Goal: Information Seeking & Learning: Check status

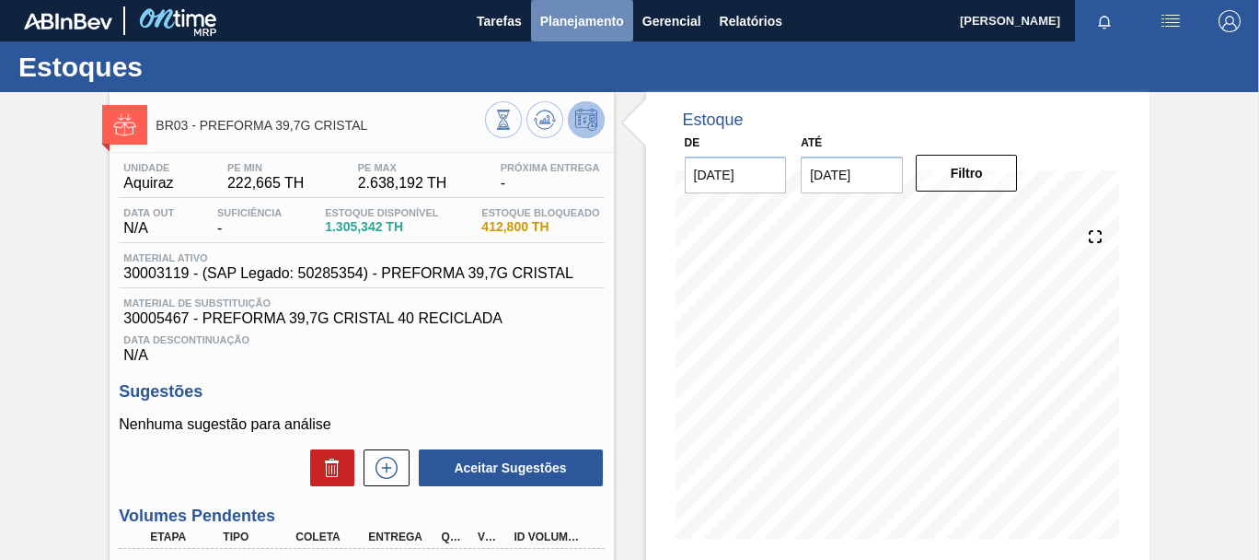
click at [602, 34] on button "Planejamento" at bounding box center [582, 20] width 102 height 41
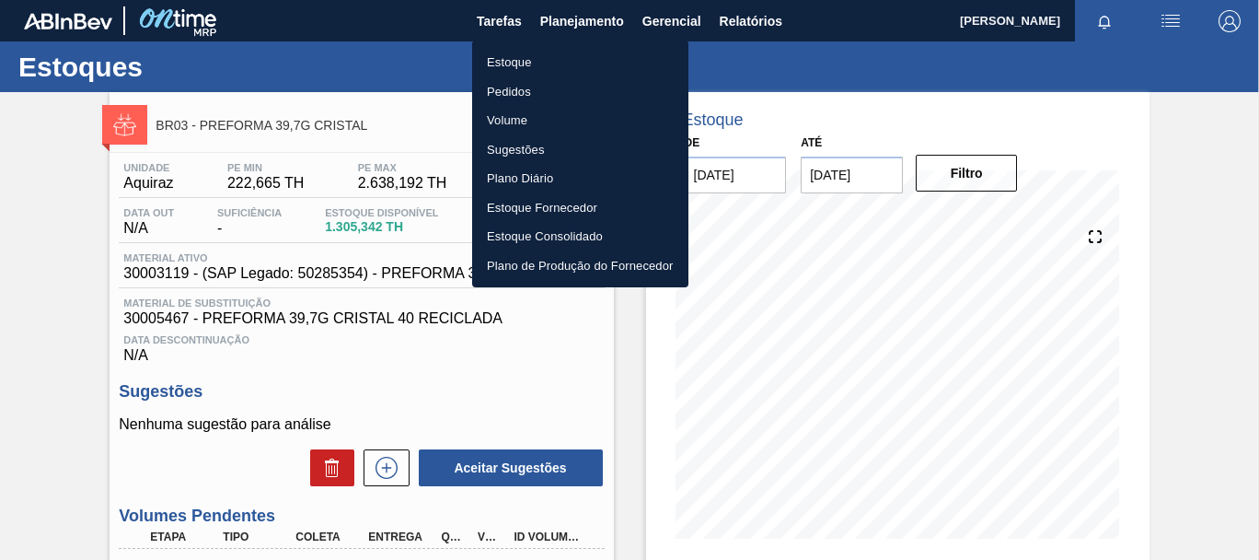
click at [521, 97] on li "Pedidos" at bounding box center [580, 91] width 216 height 29
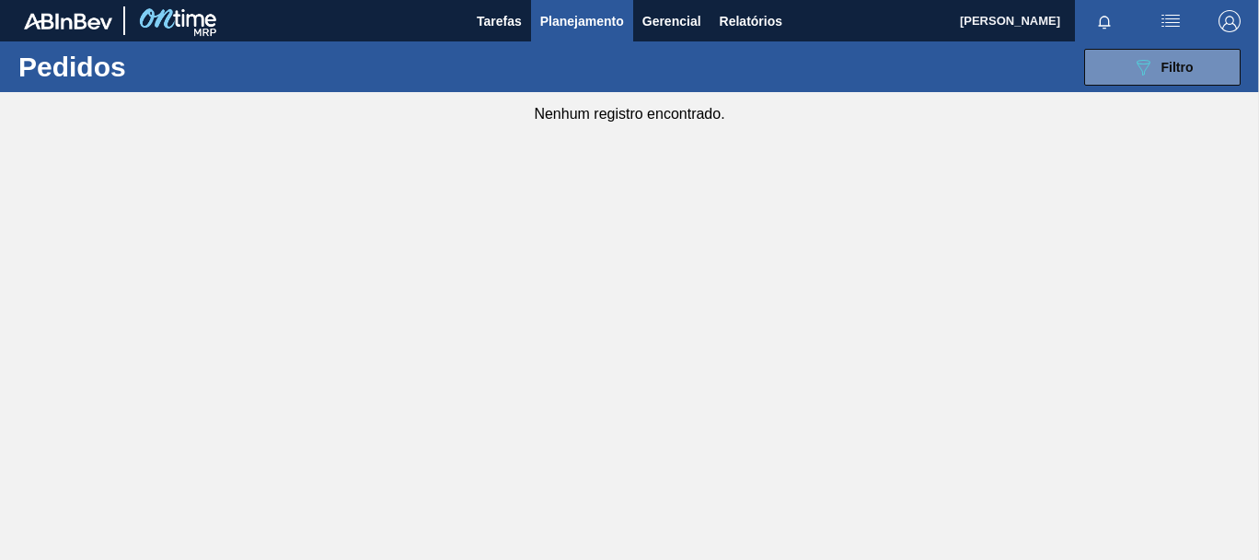
click at [1196, 86] on div "089F7B8B-B2A5-4AFE-B5C0-19BA573D28AC Filtro Código Pedido Portal Códido PO SAP …" at bounding box center [763, 67] width 973 height 55
click at [1206, 66] on button "089F7B8B-B2A5-4AFE-B5C0-19BA573D28AC Filtro" at bounding box center [1162, 67] width 156 height 37
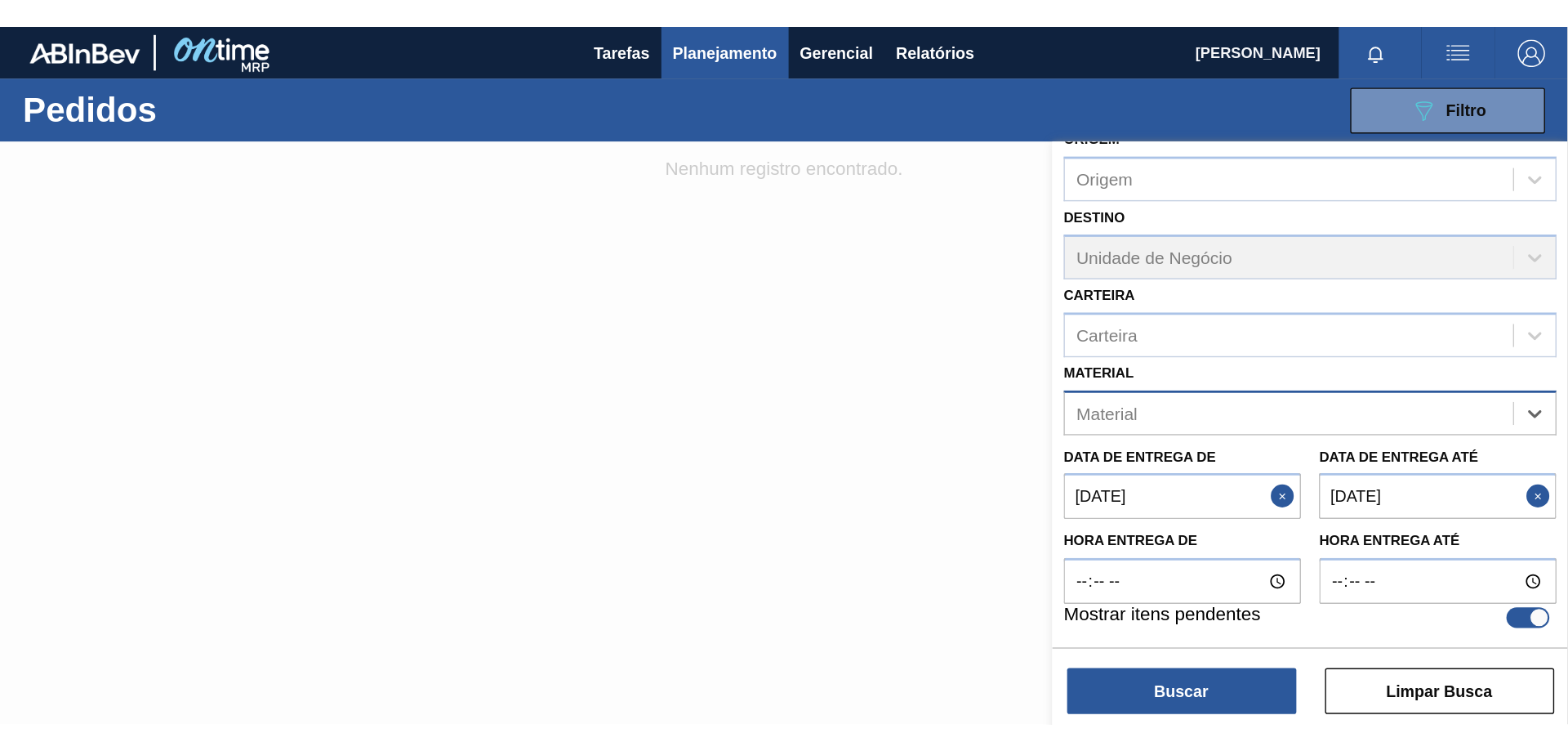
scroll to position [189, 0]
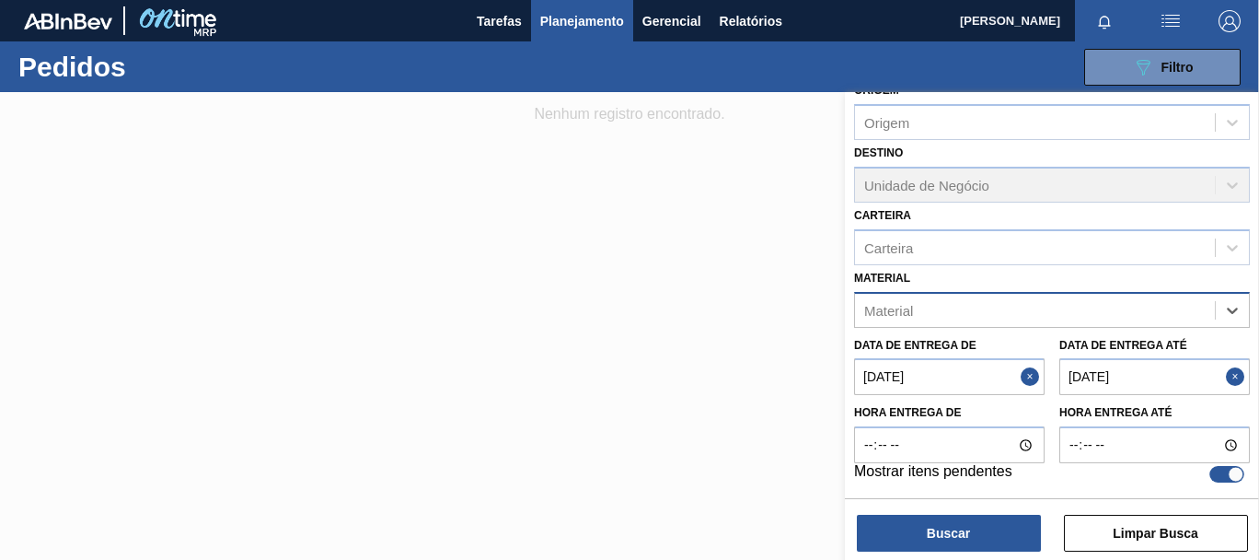
paste input "30012546"
type input "30012546"
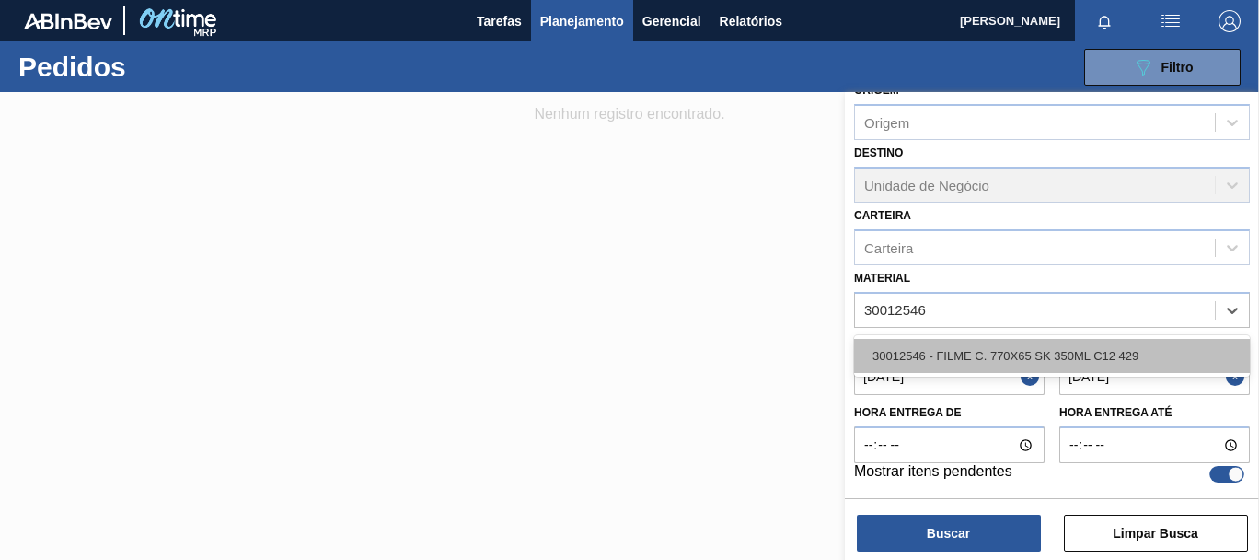
click at [1026, 354] on div "30012546 - FILME C. 770X65 SK 350ML C12 429" at bounding box center [1052, 356] width 396 height 34
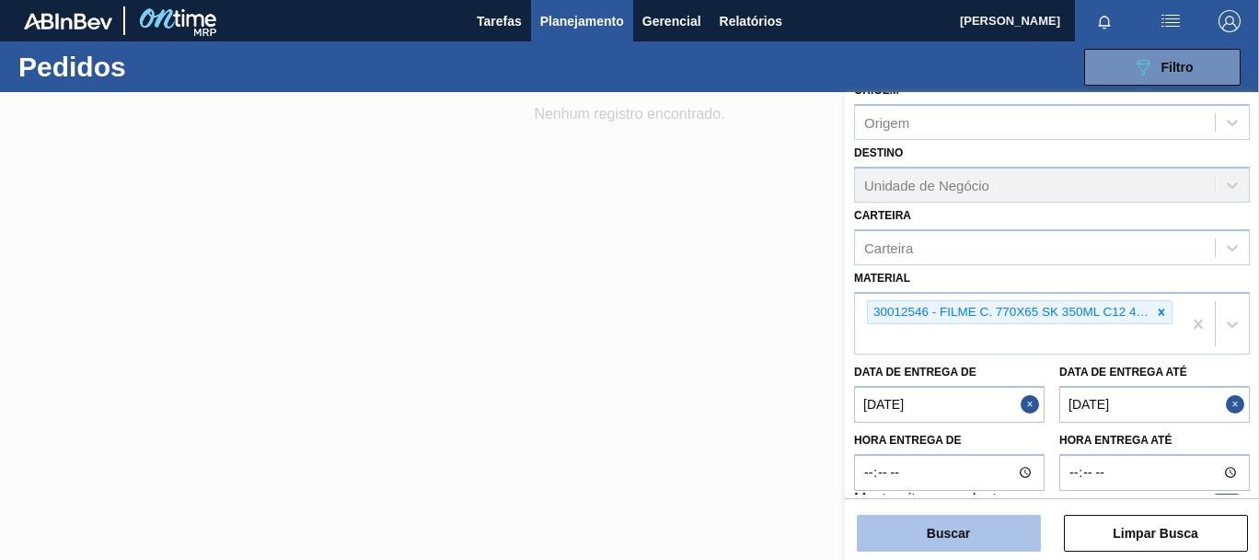
click at [972, 528] on button "Buscar" at bounding box center [949, 532] width 184 height 37
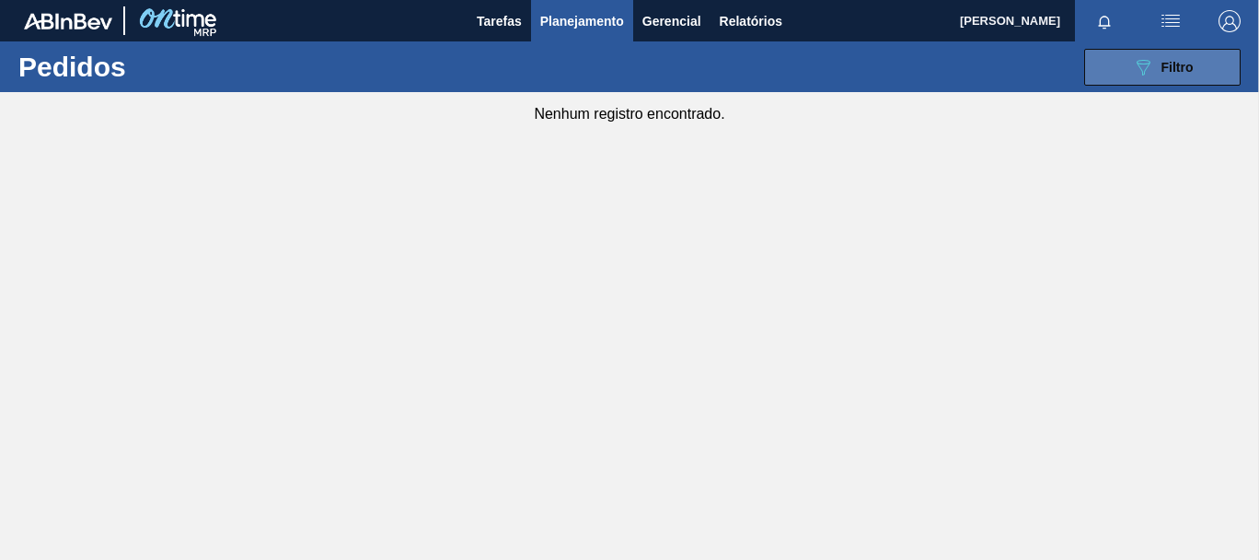
click at [1178, 73] on span "Filtro" at bounding box center [1177, 67] width 32 height 15
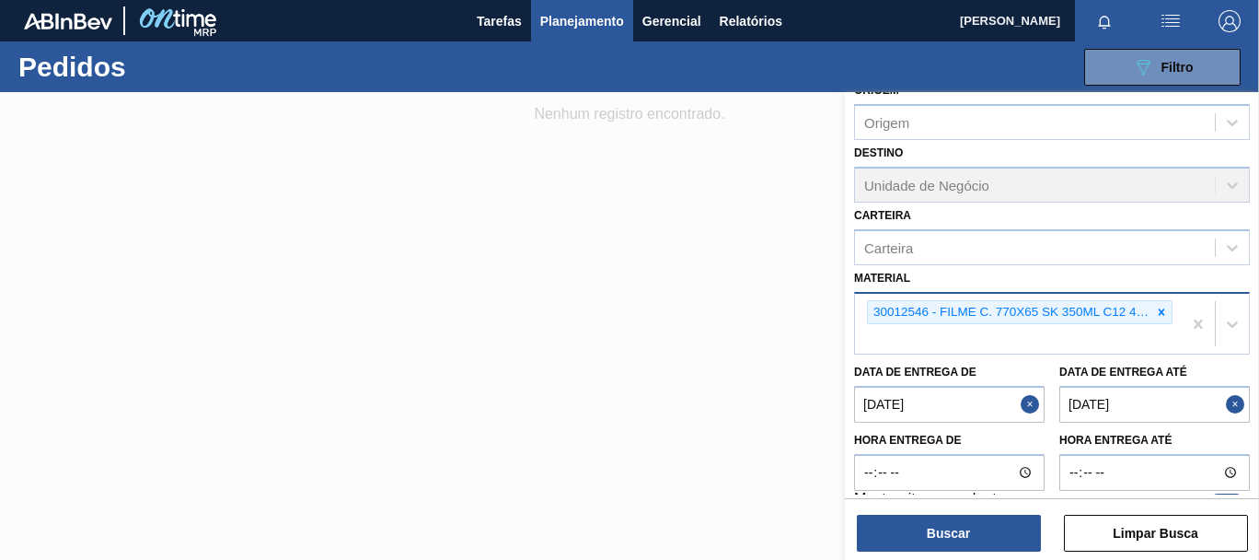
click at [1171, 306] on div "30012546 - FILME C. 770X65 SK 350ML C12 429" at bounding box center [1018, 324] width 327 height 61
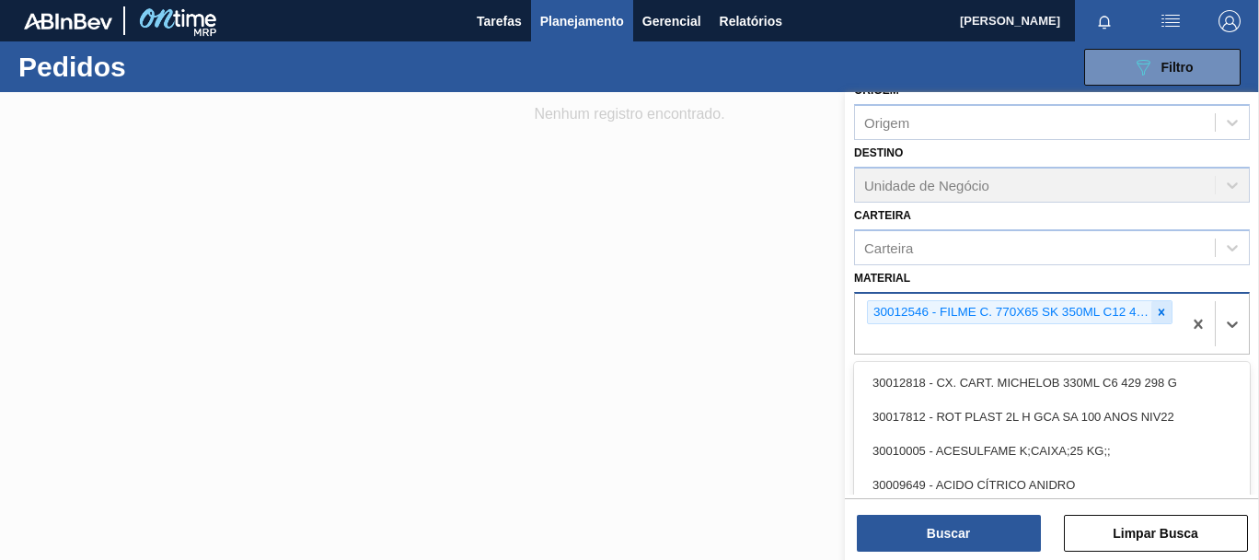
click at [1160, 309] on icon at bounding box center [1161, 312] width 13 height 13
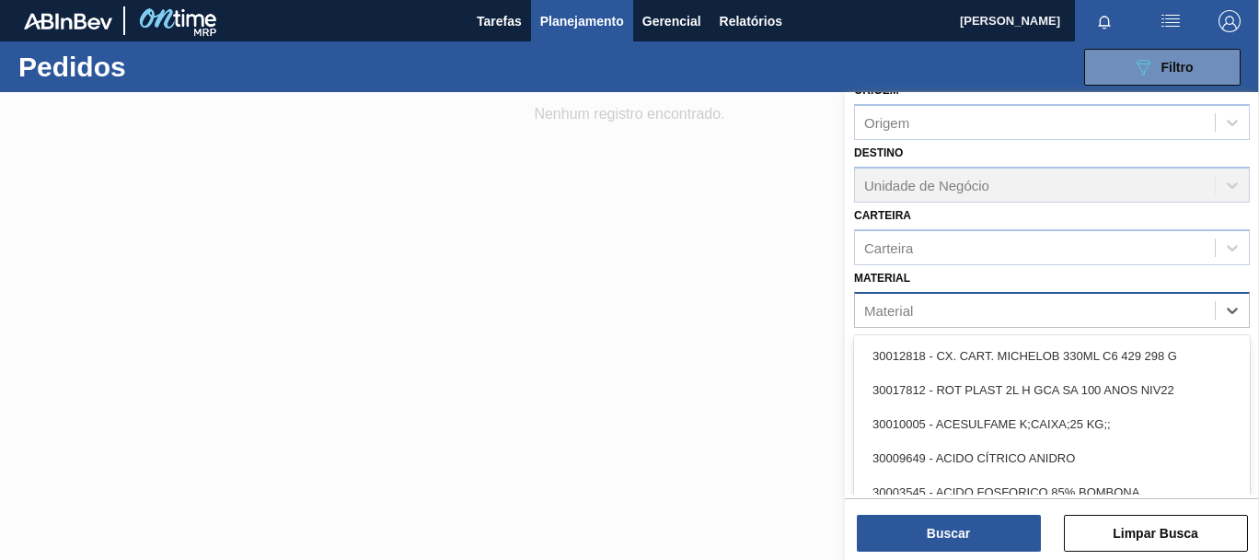
paste input "30017868"
type input "30017868"
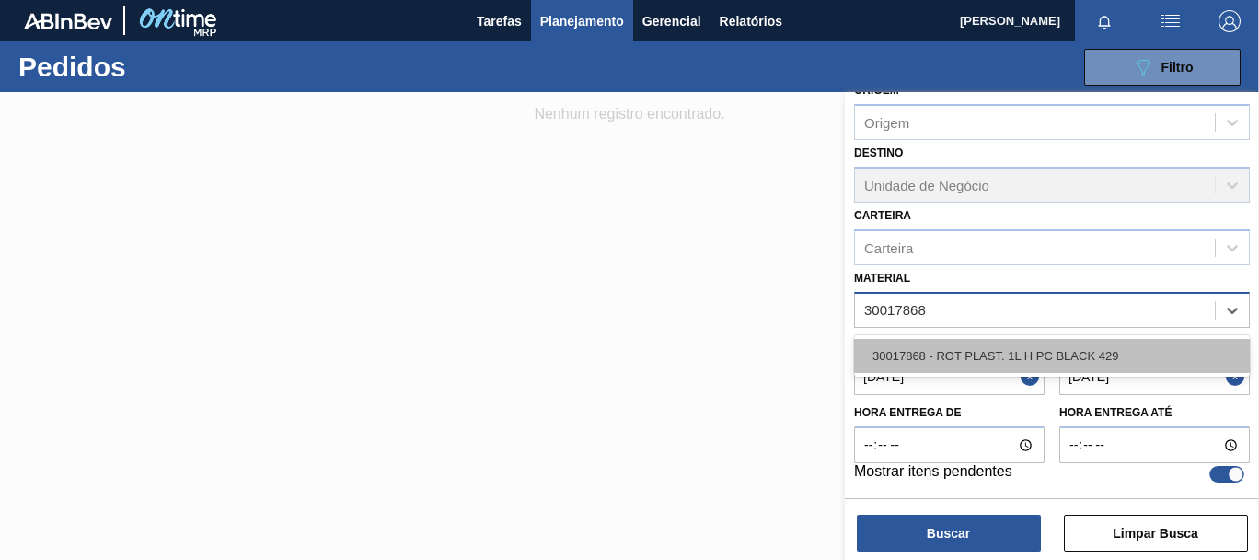
click at [1113, 344] on div "30017868 - ROT PLAST. 1L H PC BLACK 429" at bounding box center [1052, 356] width 396 height 34
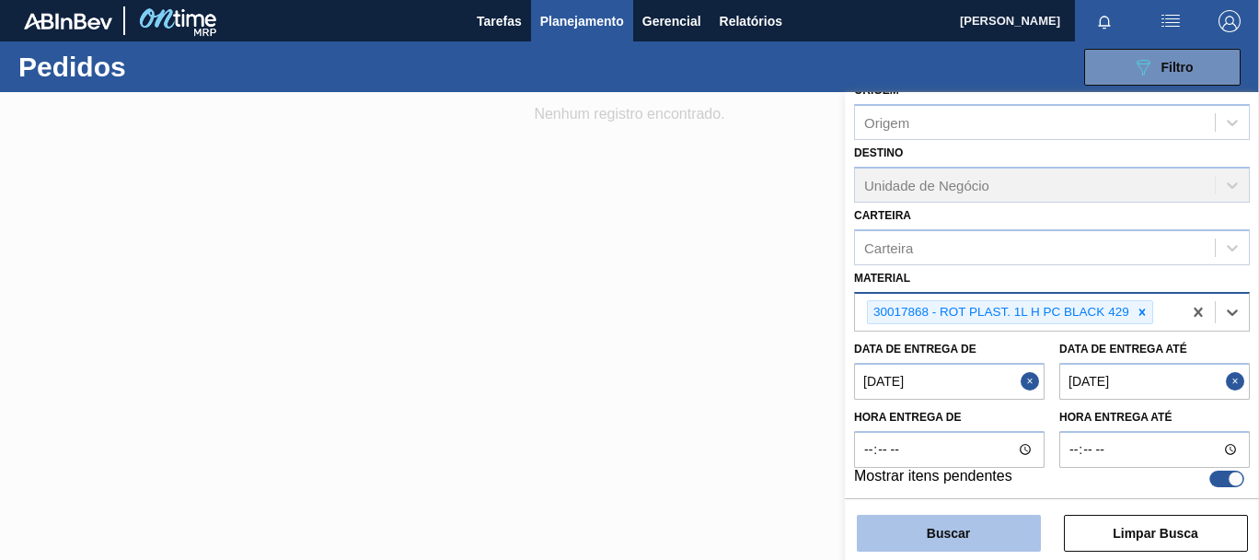
click at [1002, 537] on button "Buscar" at bounding box center [949, 532] width 184 height 37
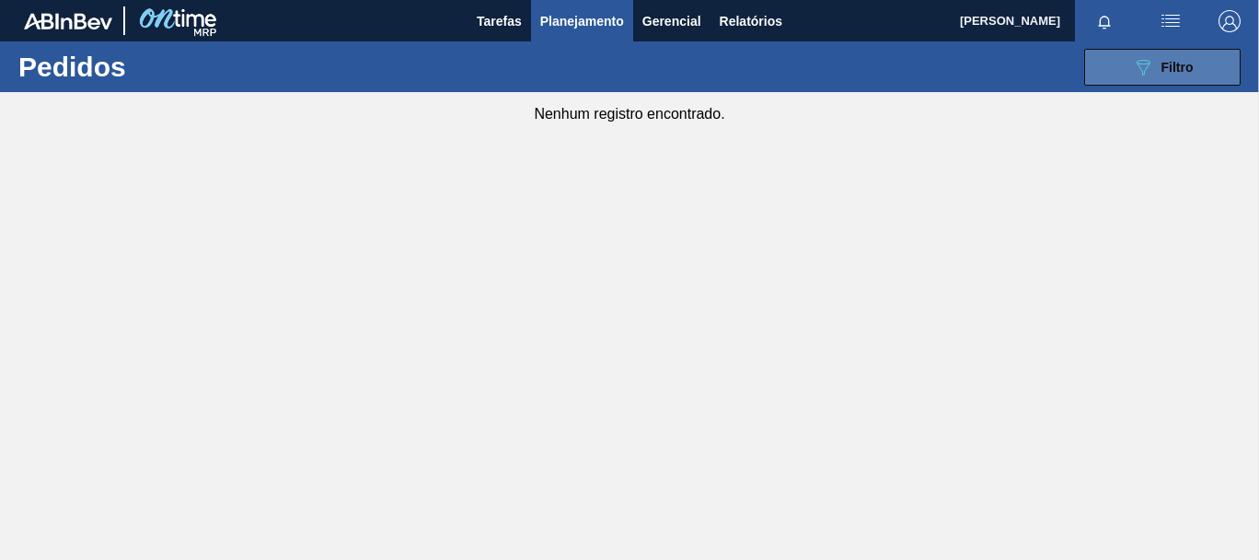
click at [1135, 75] on icon "089F7B8B-B2A5-4AFE-B5C0-19BA573D28AC" at bounding box center [1143, 67] width 22 height 22
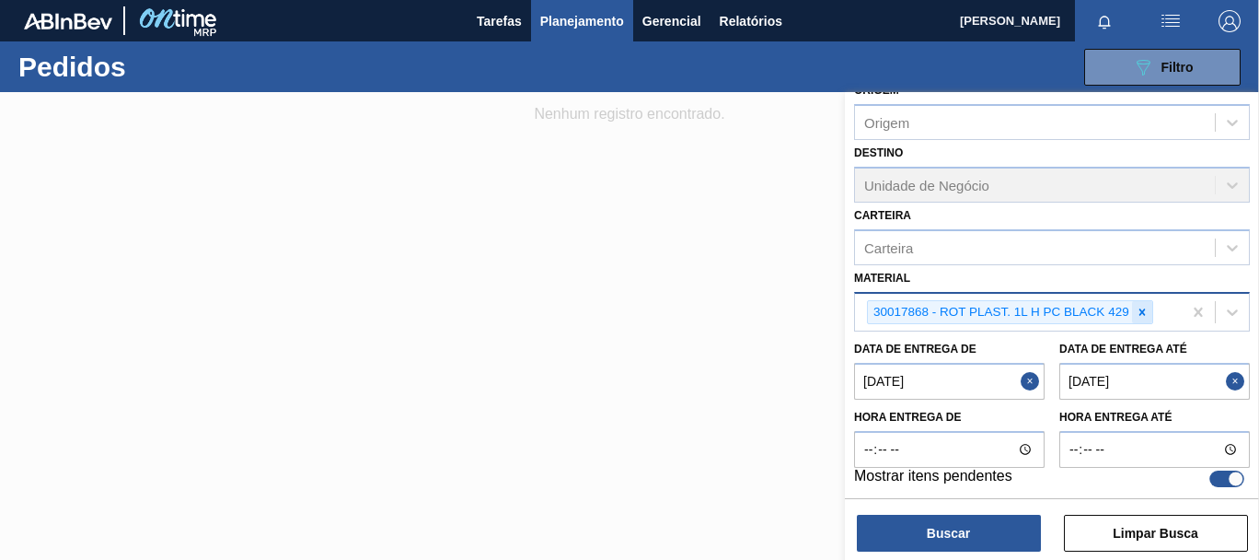
click at [1144, 312] on icon at bounding box center [1142, 312] width 13 height 13
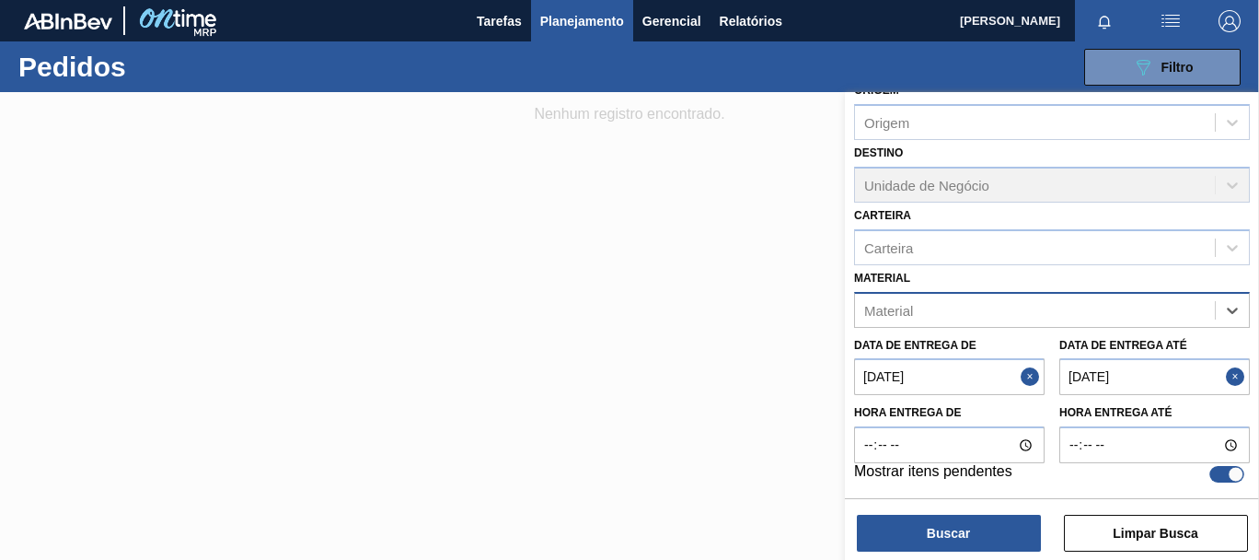
paste input "30017868"
type input "30017868"
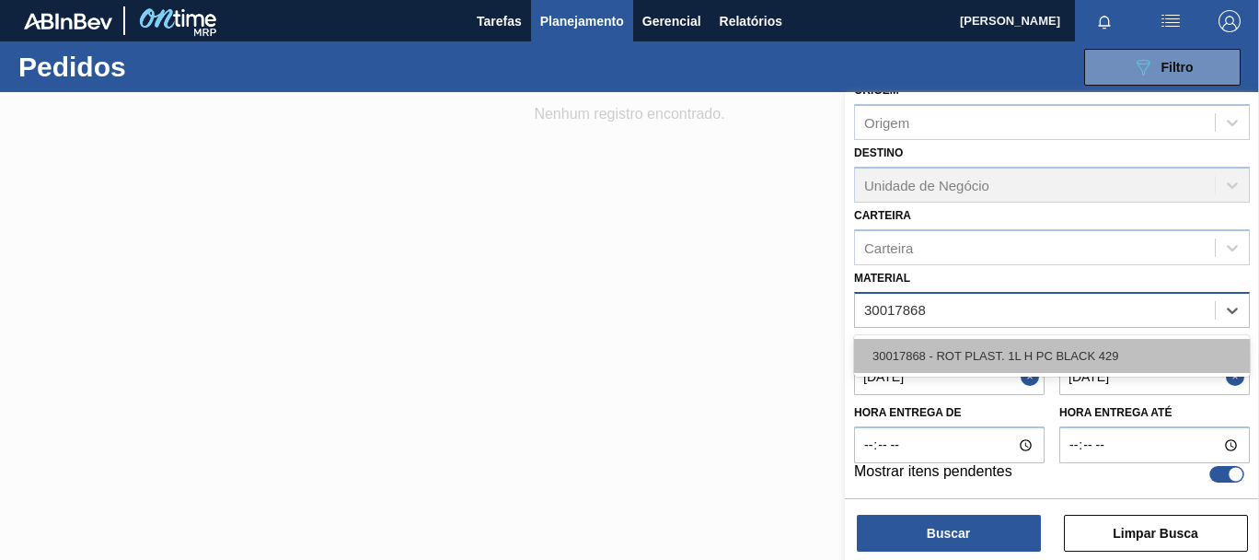
click at [1038, 345] on div "30017868 - ROT PLAST. 1L H PC BLACK 429" at bounding box center [1052, 356] width 396 height 34
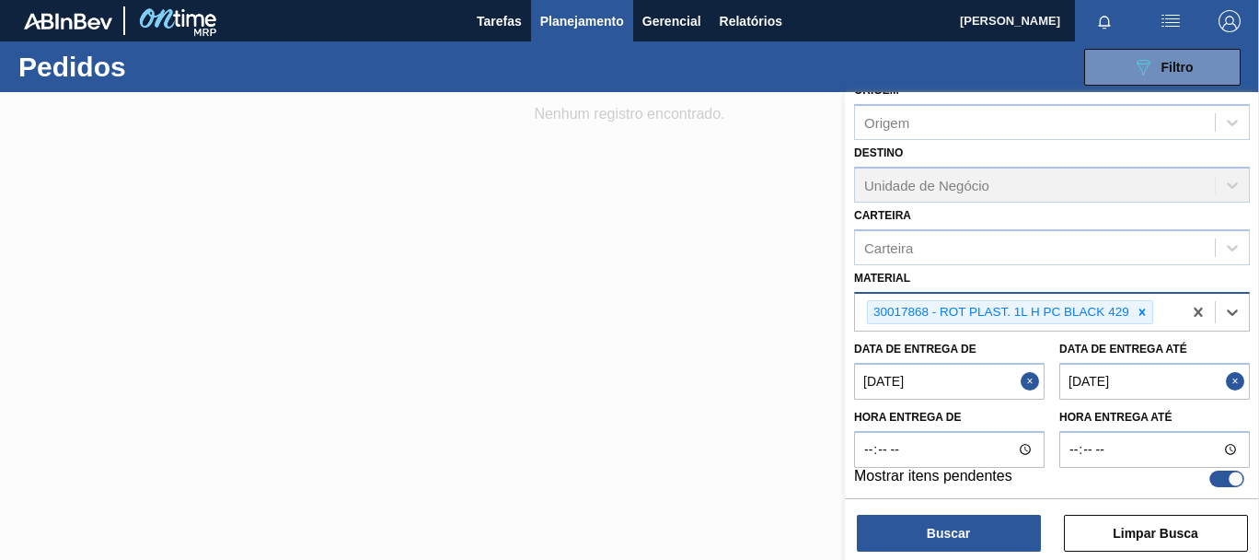
click at [981, 556] on div "Código Pedido Portal Códido PO SAP Etapa Etapa Origem Origem Destino Unidade de…" at bounding box center [1052, 327] width 414 height 471
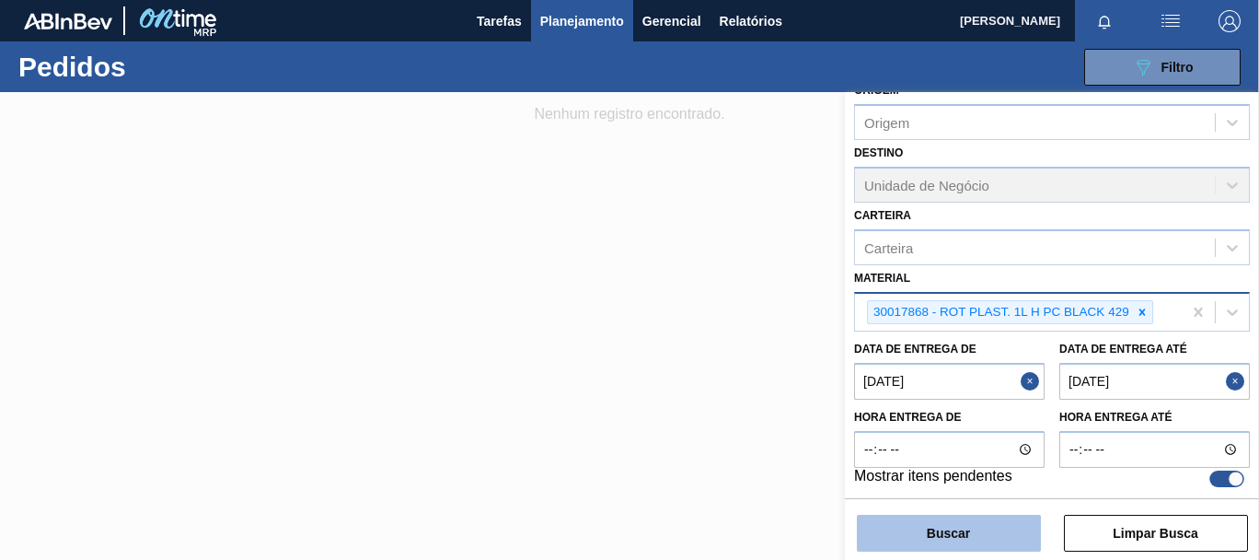
click at [994, 537] on button "Buscar" at bounding box center [949, 532] width 184 height 37
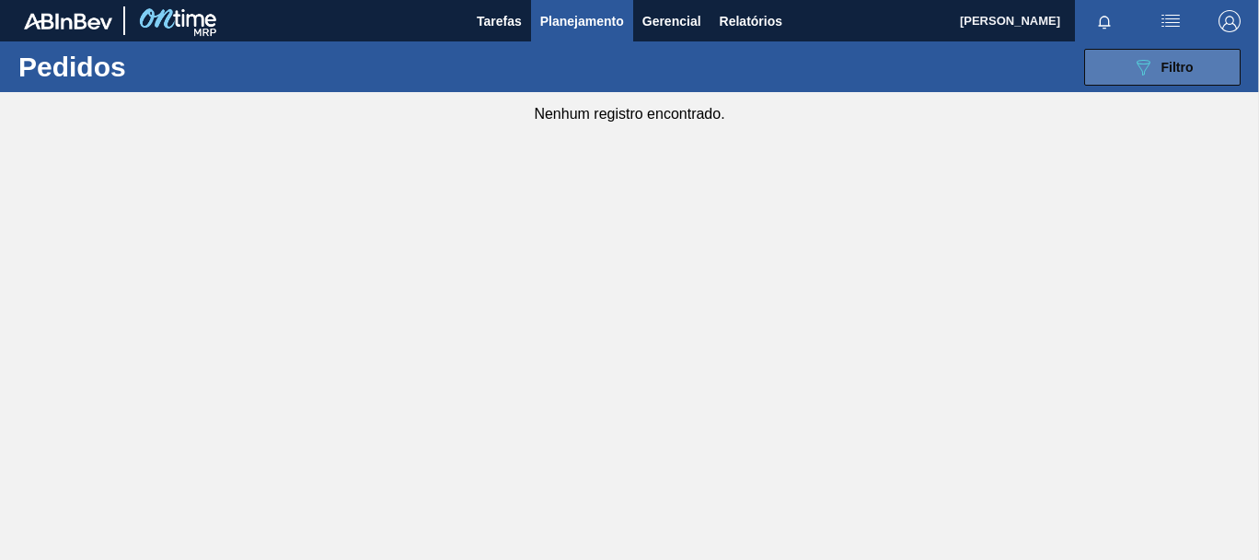
click at [1085, 54] on button "089F7B8B-B2A5-4AFE-B5C0-19BA573D28AC Filtro" at bounding box center [1162, 67] width 156 height 37
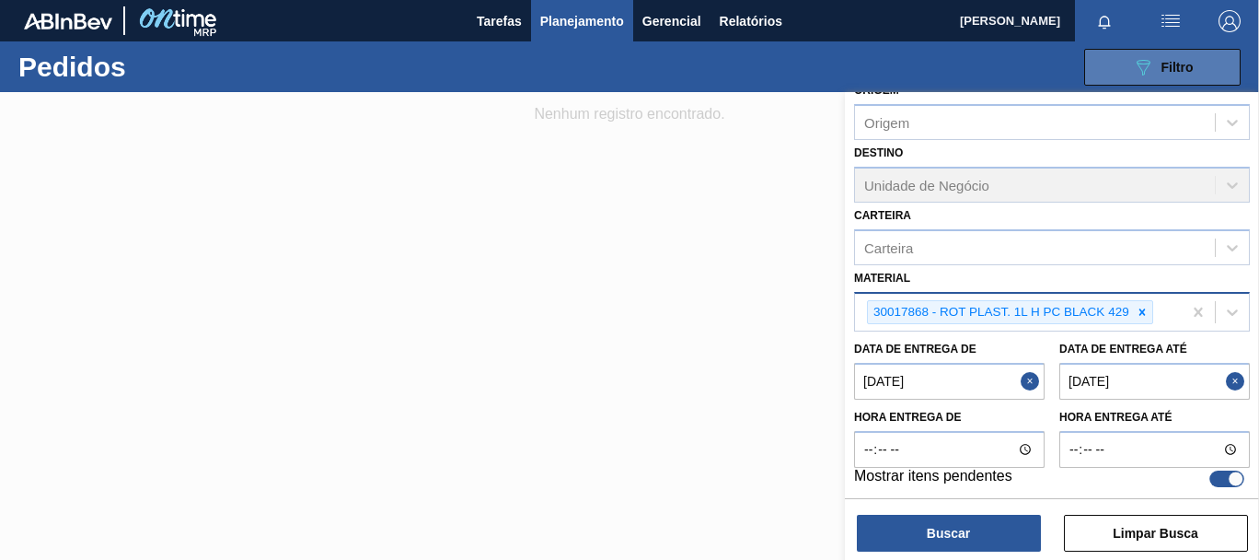
click at [1092, 65] on button "089F7B8B-B2A5-4AFE-B5C0-19BA573D28AC Filtro" at bounding box center [1162, 67] width 156 height 37
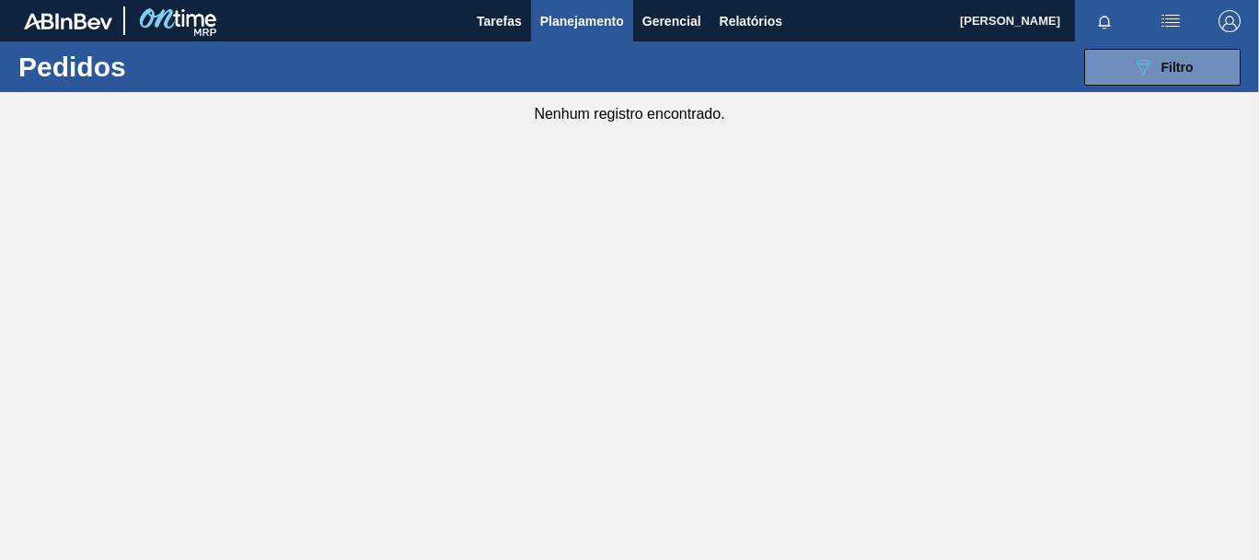
drag, startPoint x: 1123, startPoint y: 60, endPoint x: 1125, endPoint y: 141, distance: 81.0
click at [1123, 61] on button "089F7B8B-B2A5-4AFE-B5C0-19BA573D28AC Filtro" at bounding box center [1162, 67] width 156 height 37
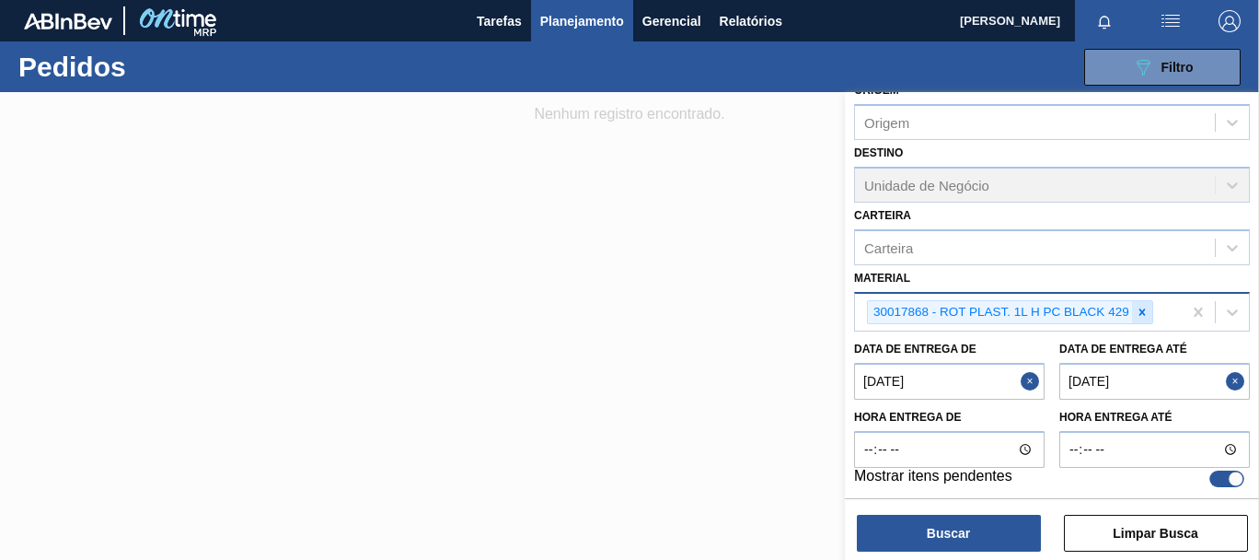
click at [1139, 306] on icon at bounding box center [1142, 312] width 13 height 13
paste input "30003093"
type input "30003093"
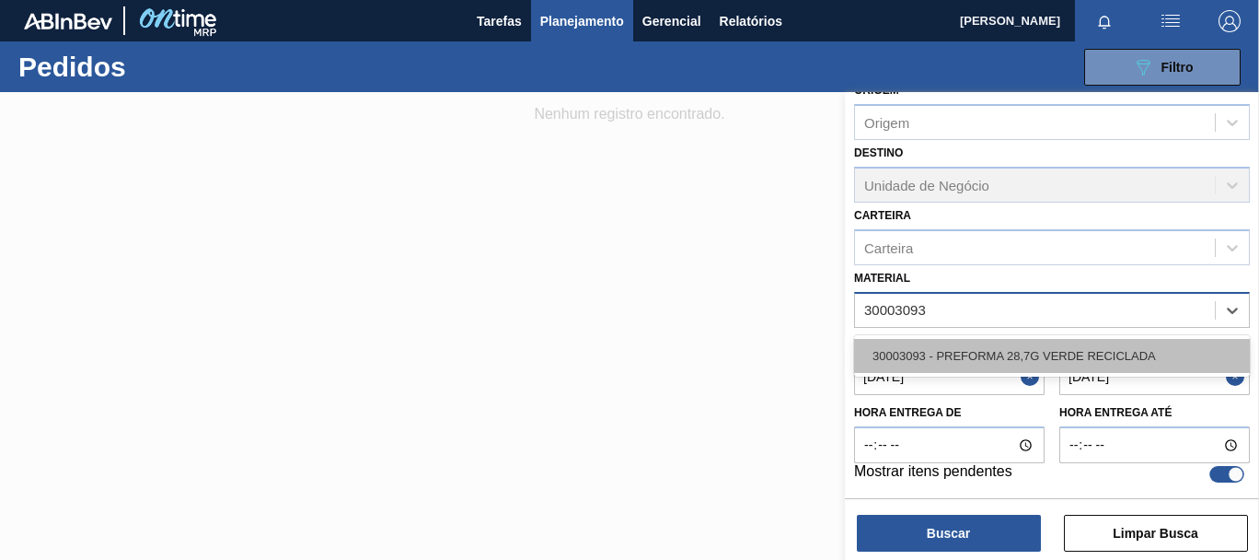
click at [1043, 349] on div "30003093 - PREFORMA 28,7G VERDE RECICLADA" at bounding box center [1052, 356] width 396 height 34
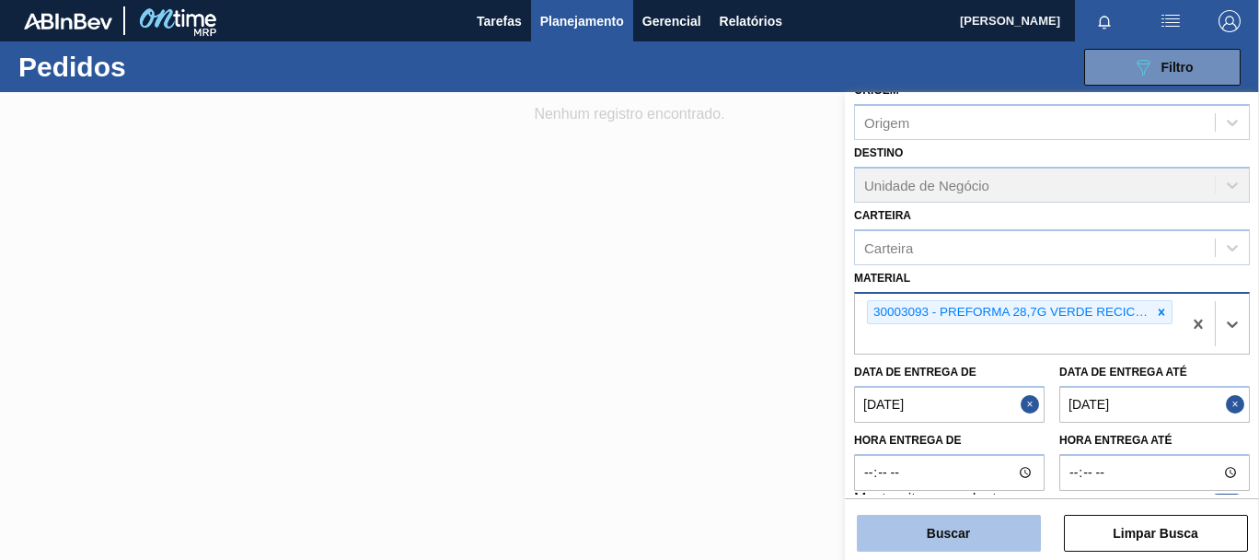
click at [1002, 525] on button "Buscar" at bounding box center [949, 532] width 184 height 37
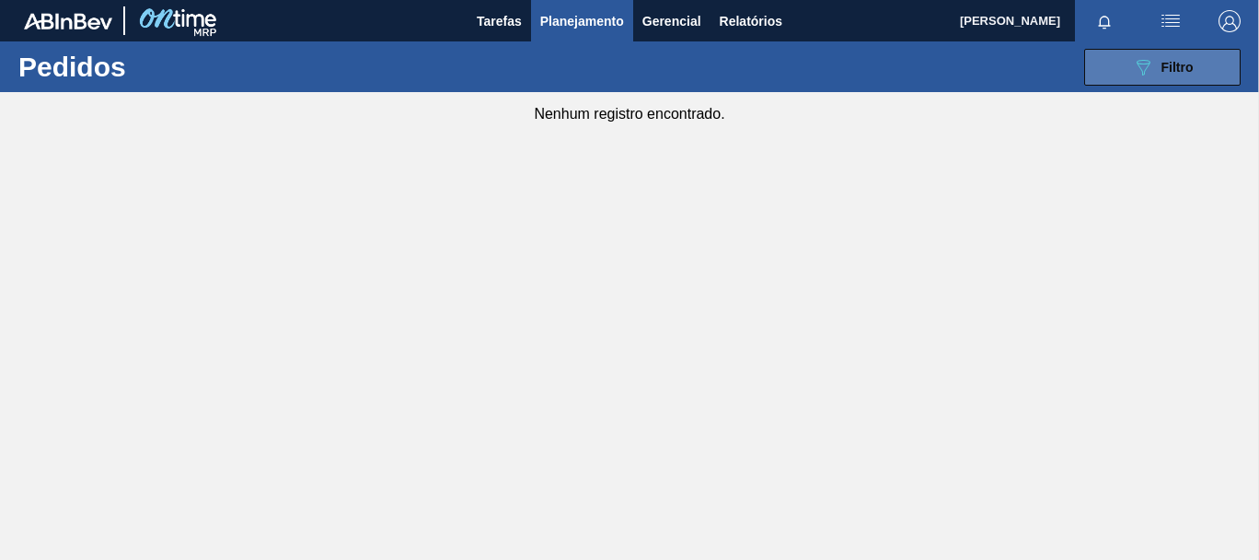
click at [1140, 63] on icon "089F7B8B-B2A5-4AFE-B5C0-19BA573D28AC" at bounding box center [1143, 67] width 22 height 22
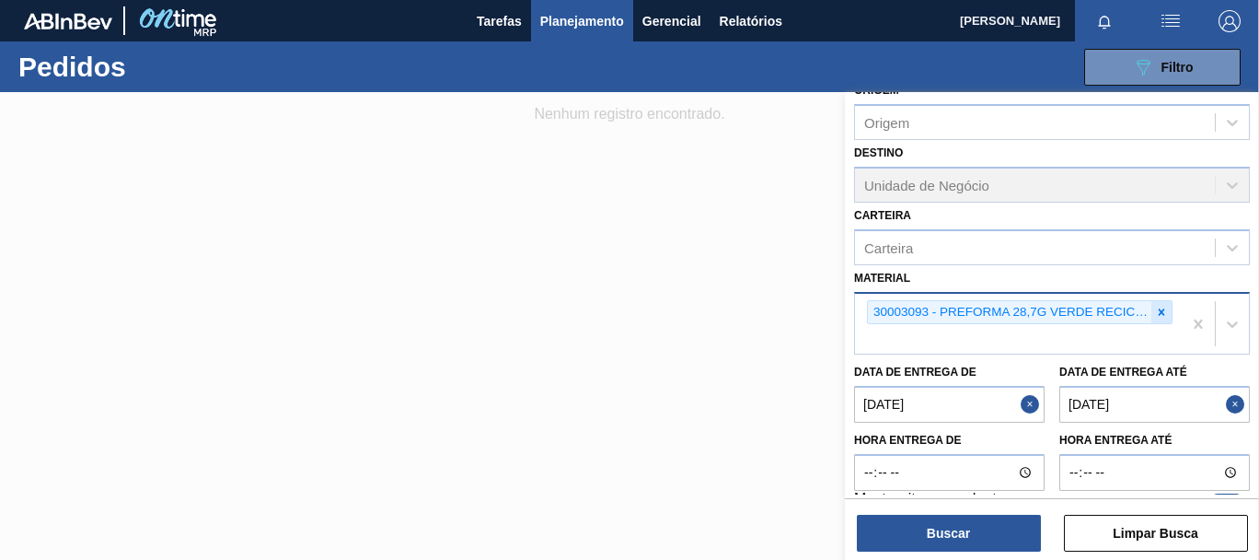
click at [1163, 302] on div at bounding box center [1161, 312] width 20 height 23
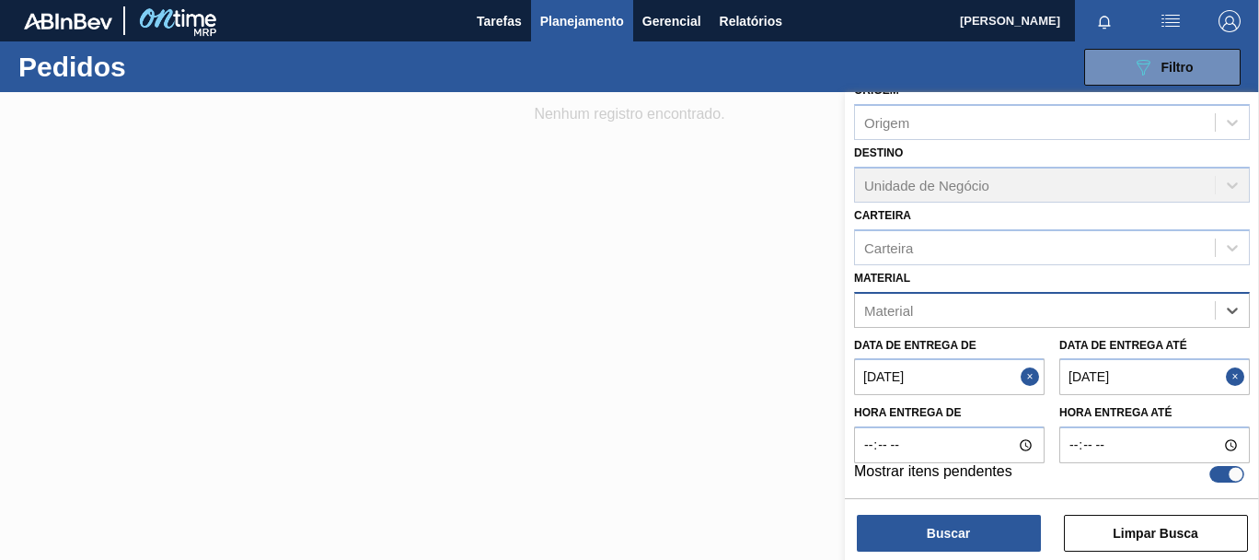
paste input "30007450"
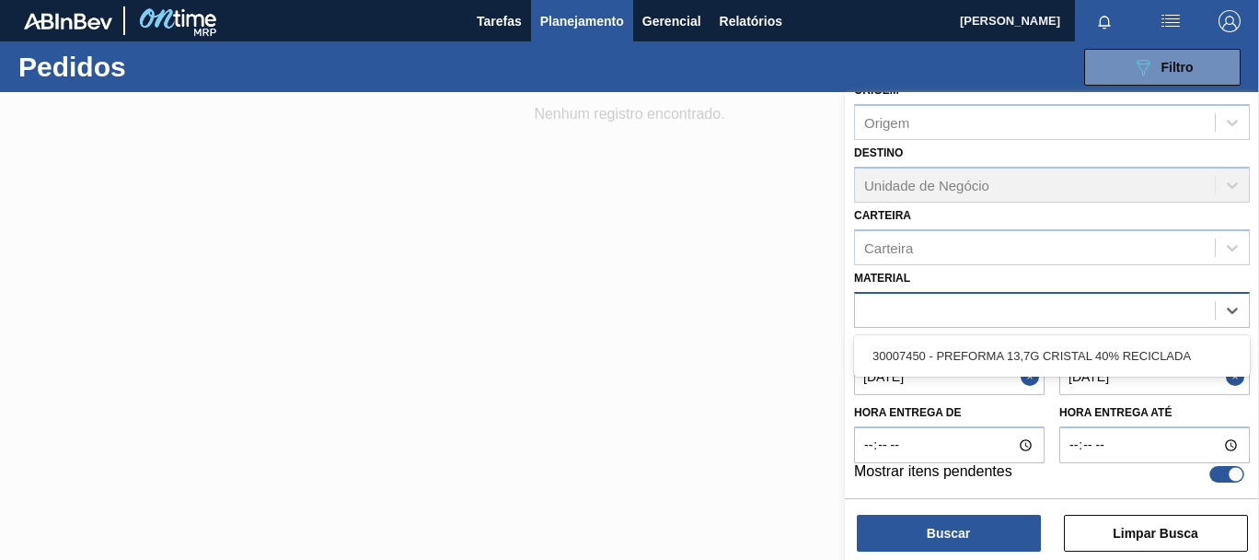
type input "30007450"
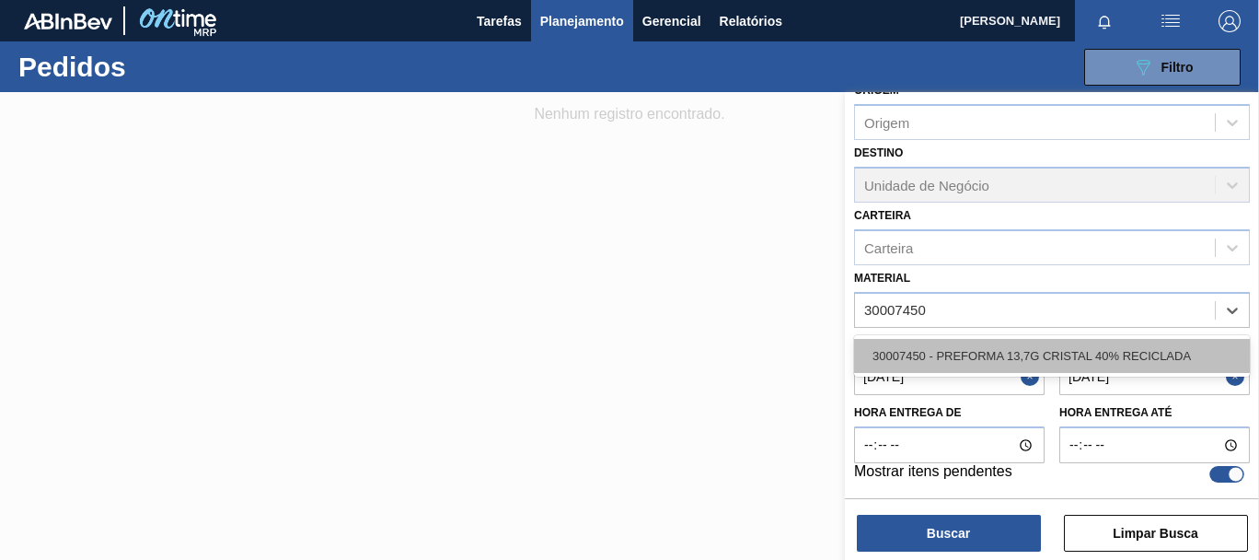
click at [1065, 364] on div "30007450 - PREFORMA 13,7G CRISTAL 40% RECICLADA" at bounding box center [1052, 356] width 396 height 34
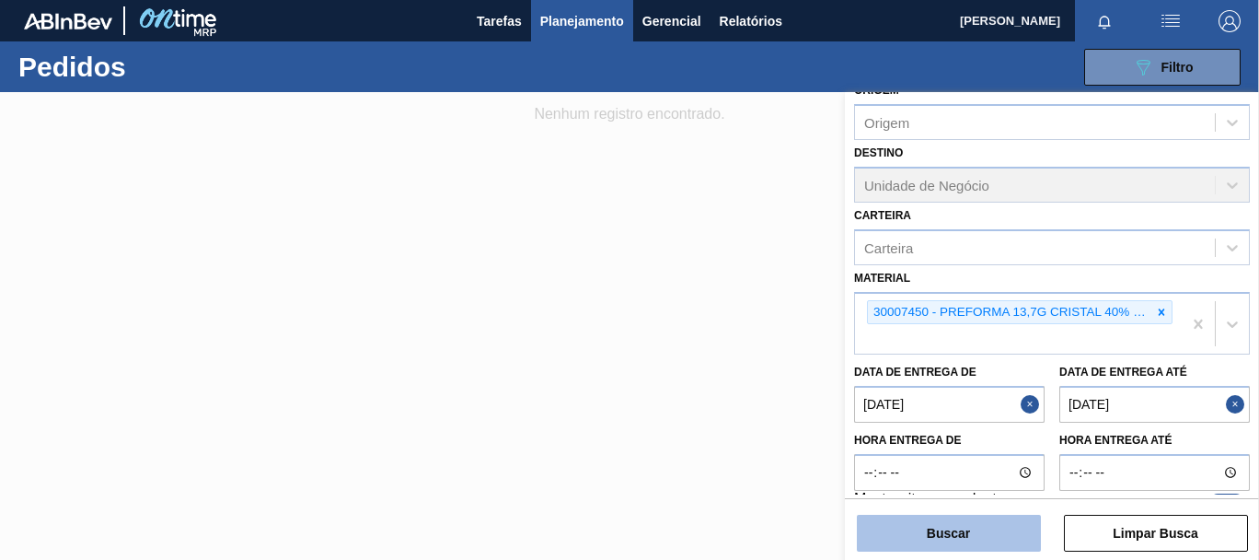
click at [1008, 533] on button "Buscar" at bounding box center [949, 532] width 184 height 37
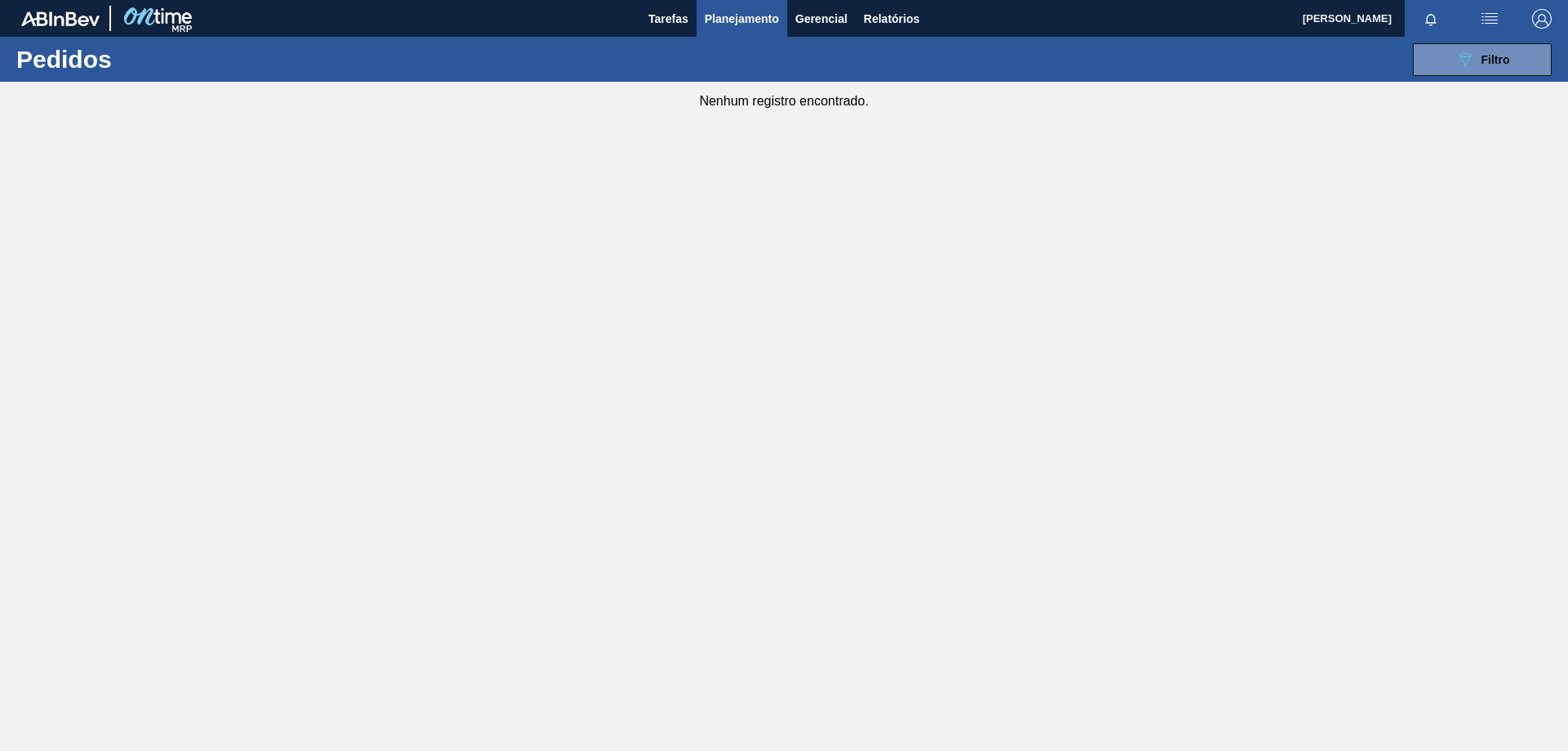
scroll to position [0, 0]
click at [1116, 54] on div "089F7B8B-B2A5-4AFE-B5C0-19BA573D28AC Filtro Código Pedido Portal Códido PO SAP …" at bounding box center [910, 59] width 1299 height 49
click at [1116, 58] on button "089F7B8B-B2A5-4AFE-B5C0-19BA573D28AC Filtro" at bounding box center [1482, 59] width 138 height 33
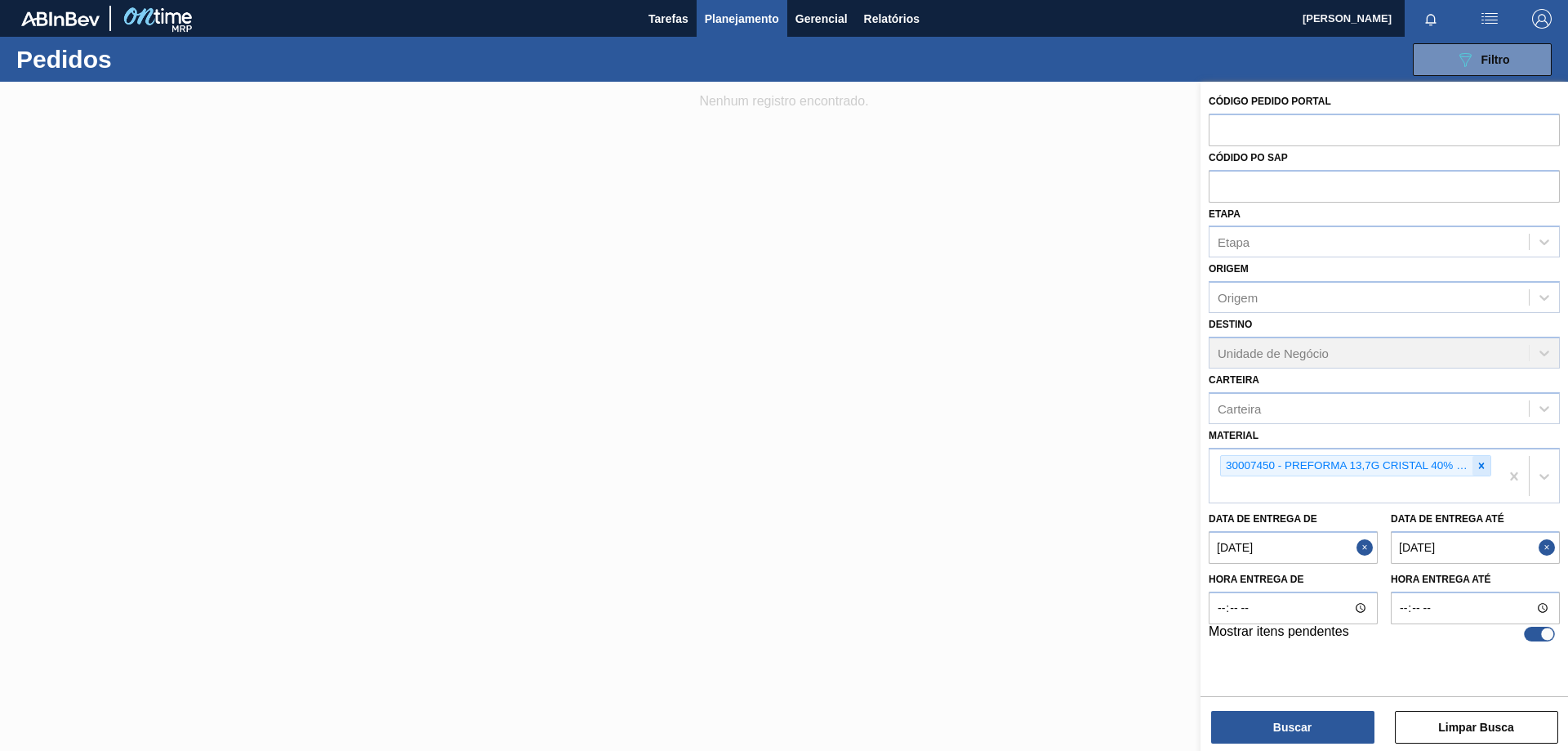
click at [1116, 463] on icon at bounding box center [1482, 465] width 5 height 5
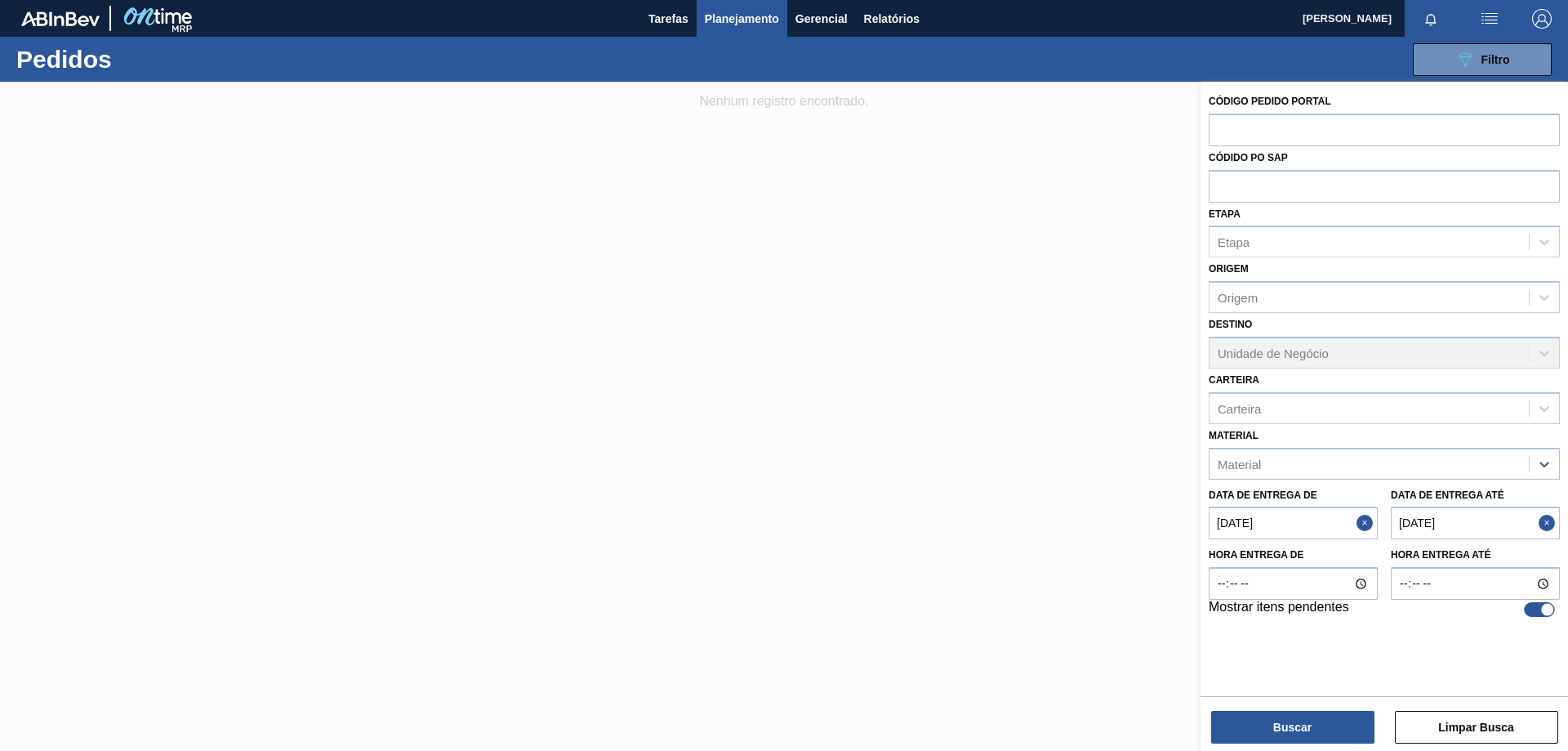
paste input "30034296"
type input "30034296"
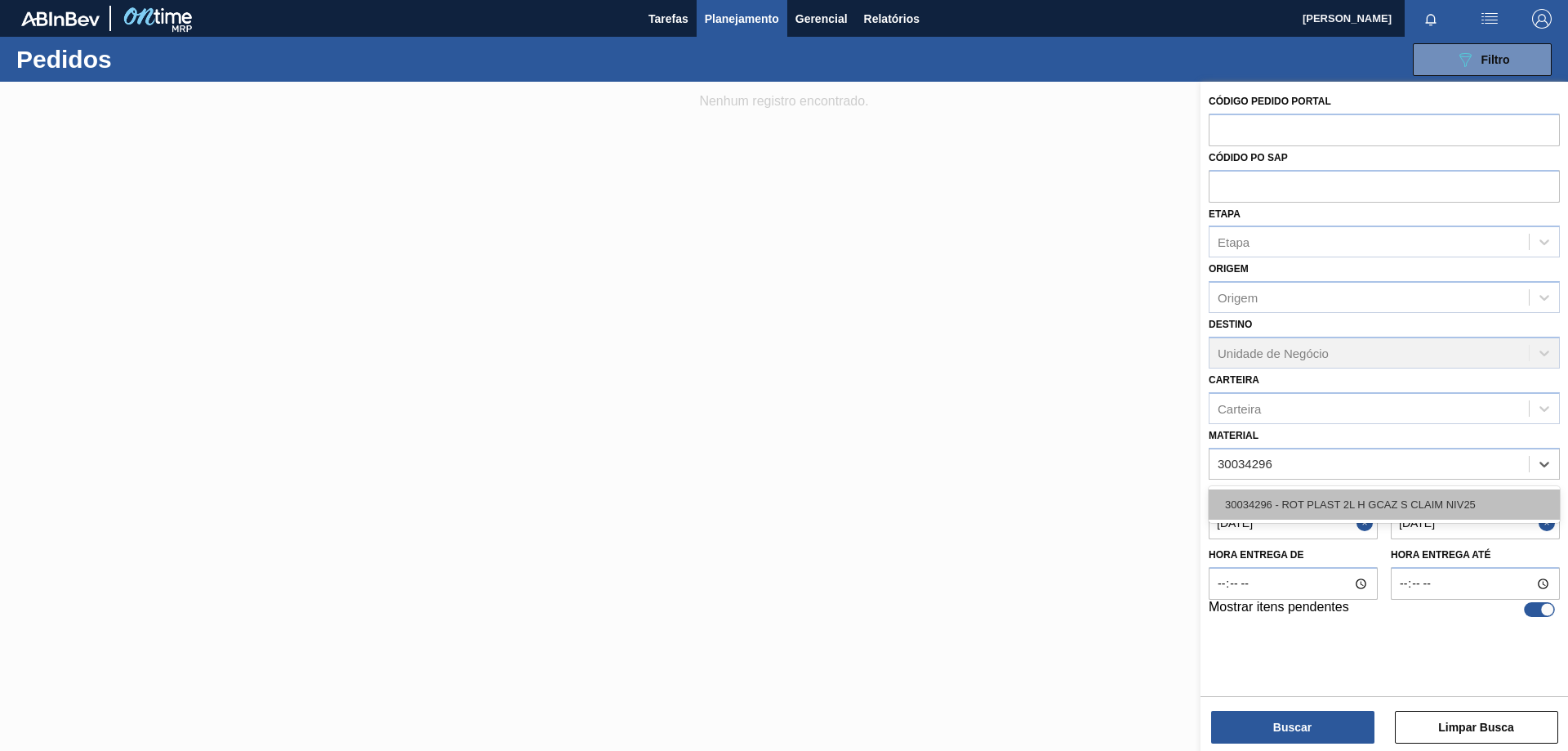
click at [1116, 496] on div "30034296 - ROT PLAST 2L H GCAZ S CLAIM NIV25" at bounding box center [1384, 504] width 351 height 30
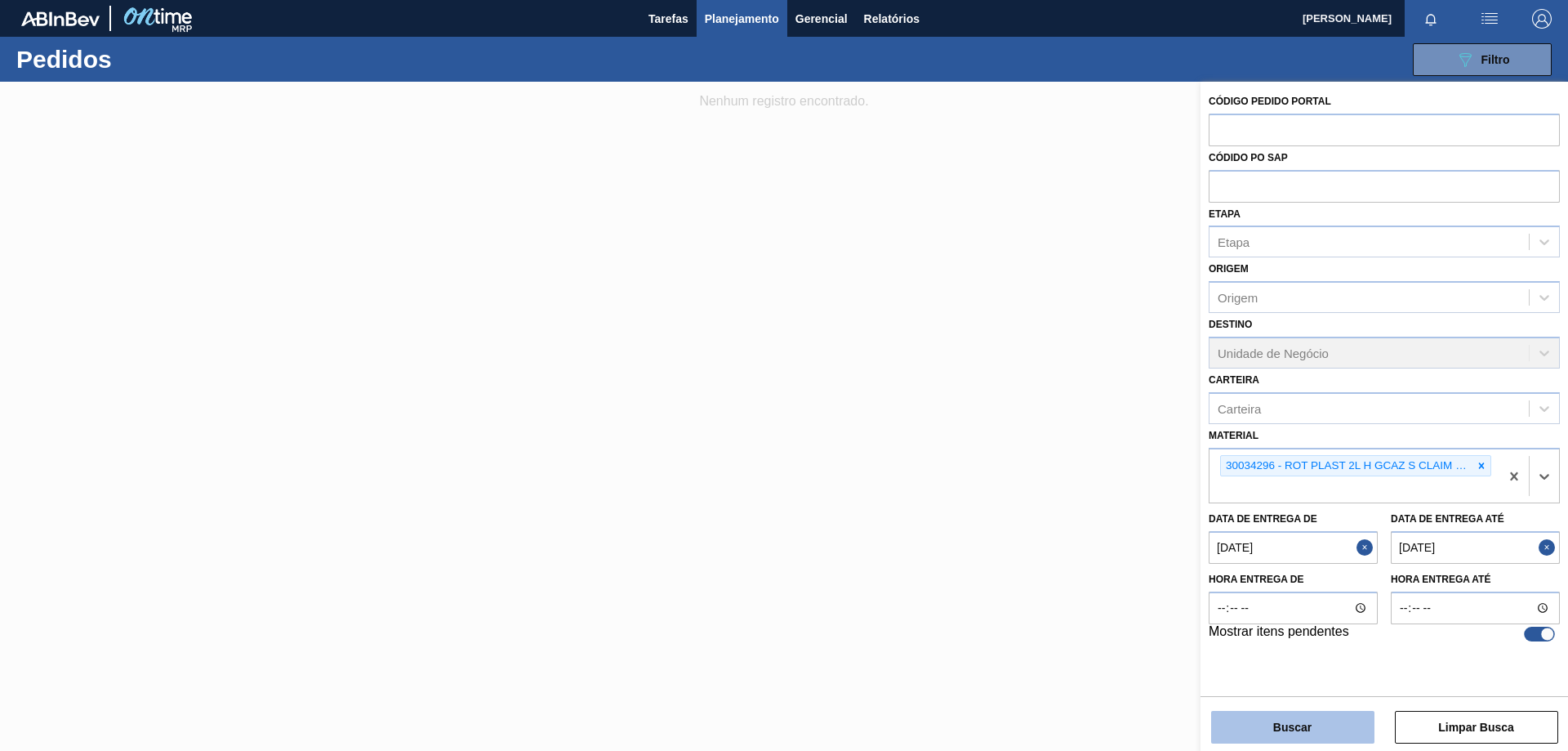
click at [1116, 496] on button "Buscar" at bounding box center [1293, 727] width 163 height 33
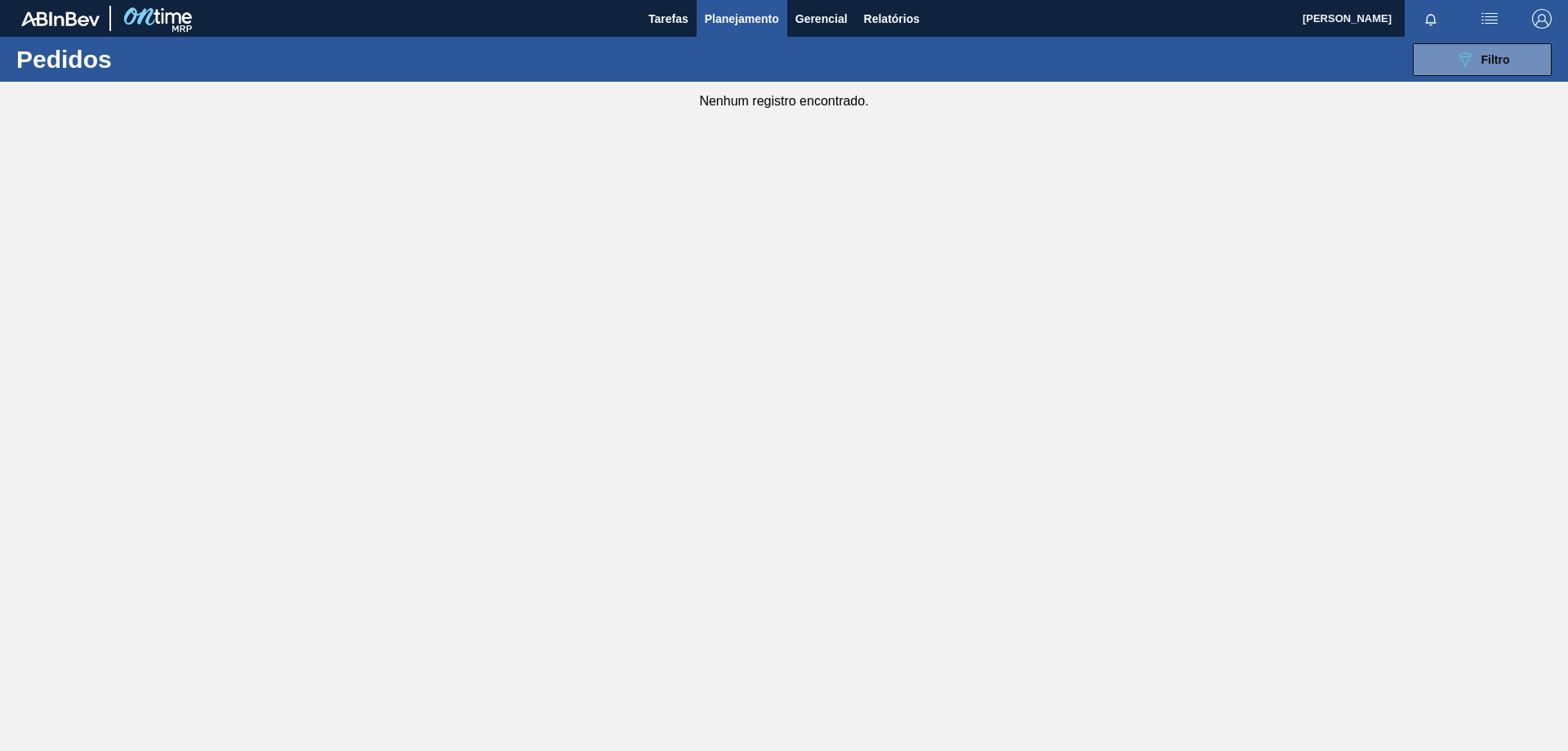
click at [758, 24] on span "Planejamento" at bounding box center [742, 19] width 75 height 20
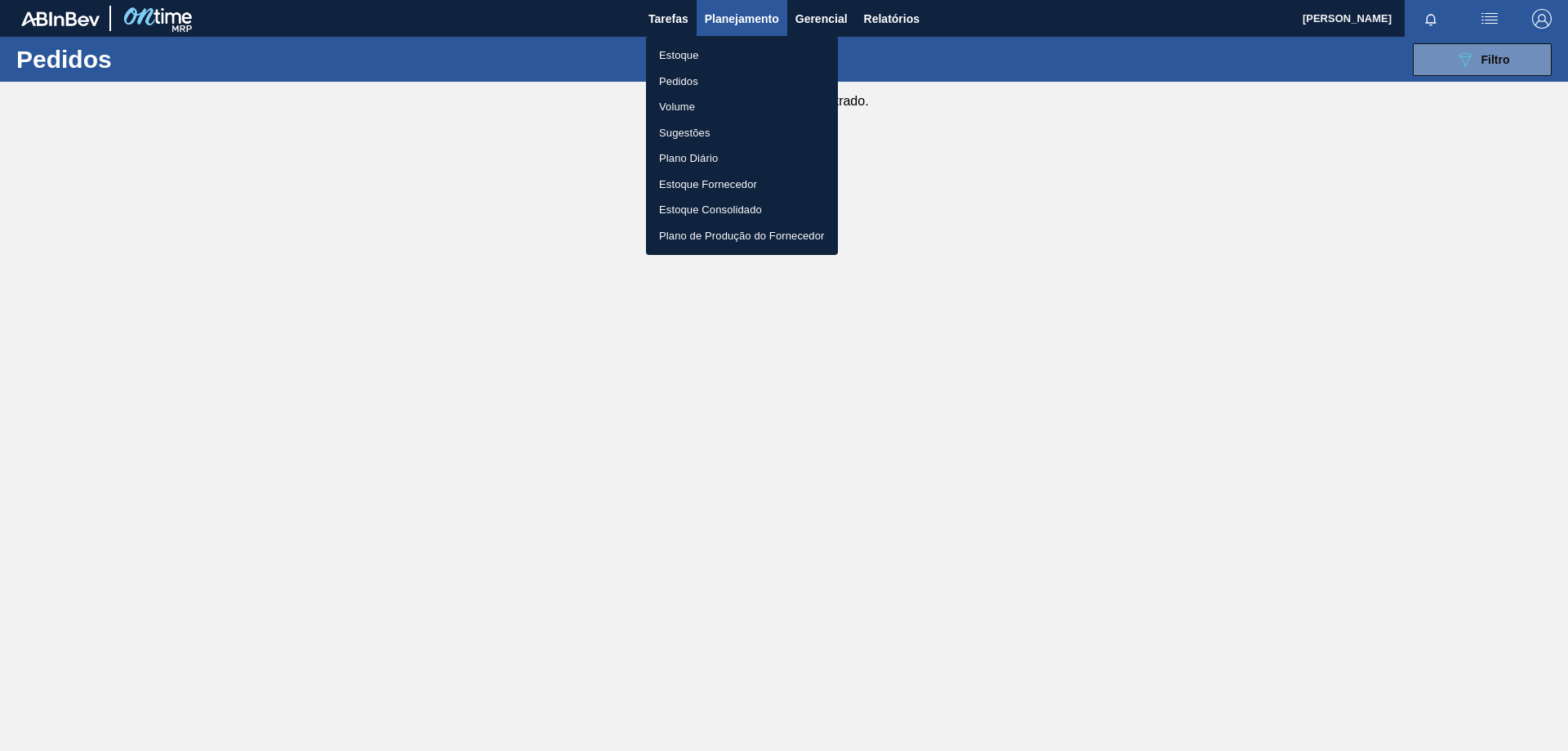
click at [1116, 60] on div at bounding box center [784, 376] width 1568 height 751
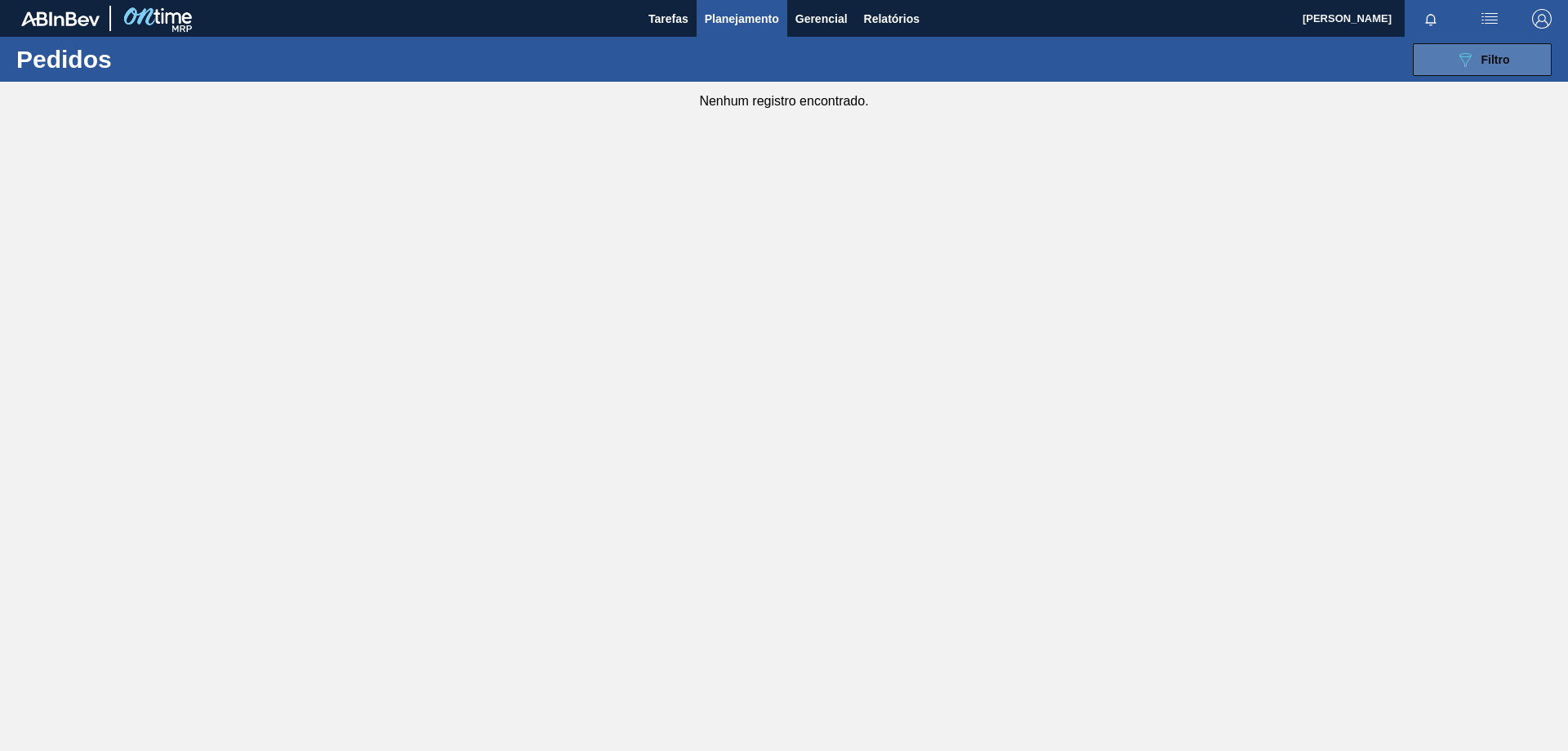
click at [1116, 67] on button "089F7B8B-B2A5-4AFE-B5C0-19BA573D28AC Filtro" at bounding box center [1482, 59] width 138 height 33
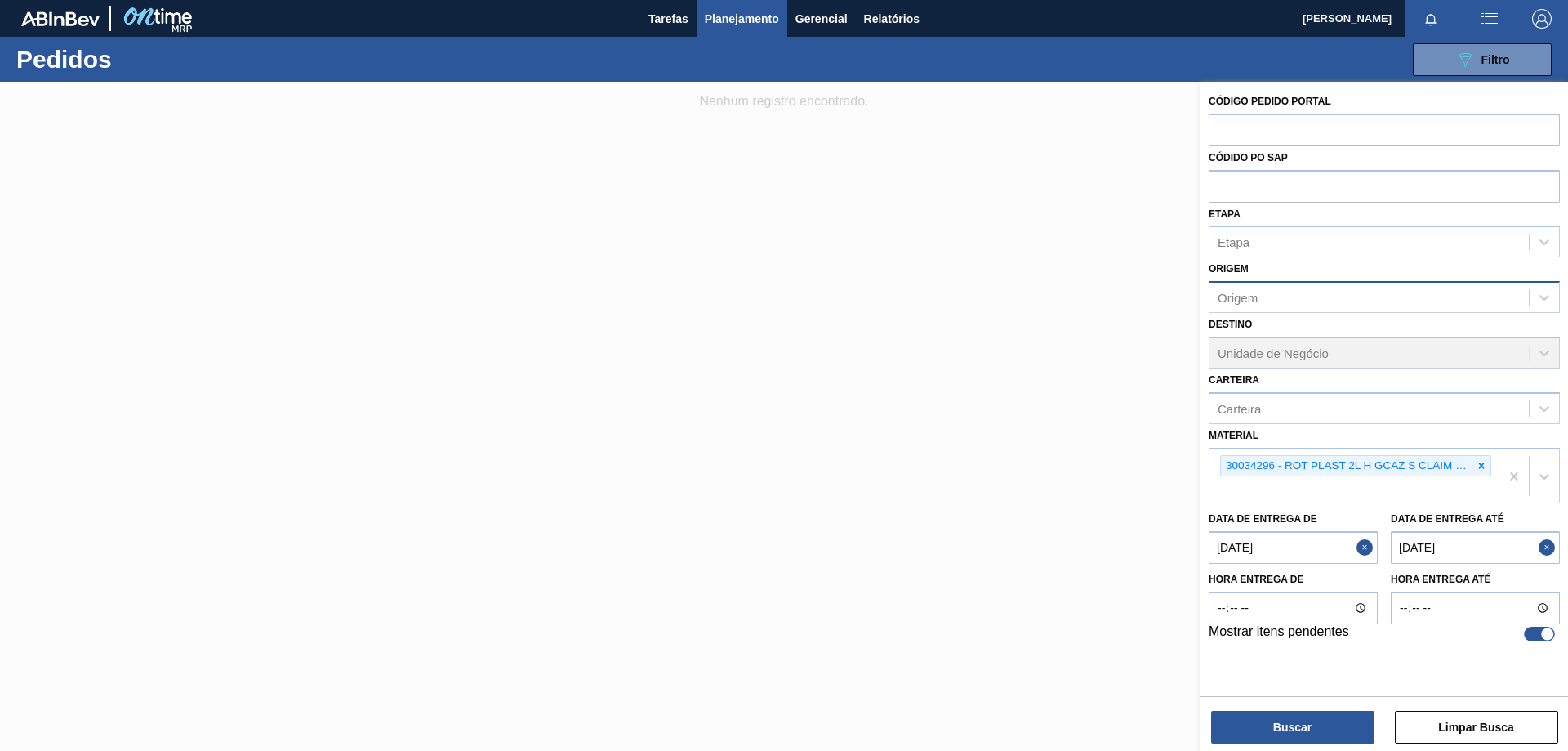
click at [1116, 295] on div "Origem" at bounding box center [1369, 297] width 319 height 24
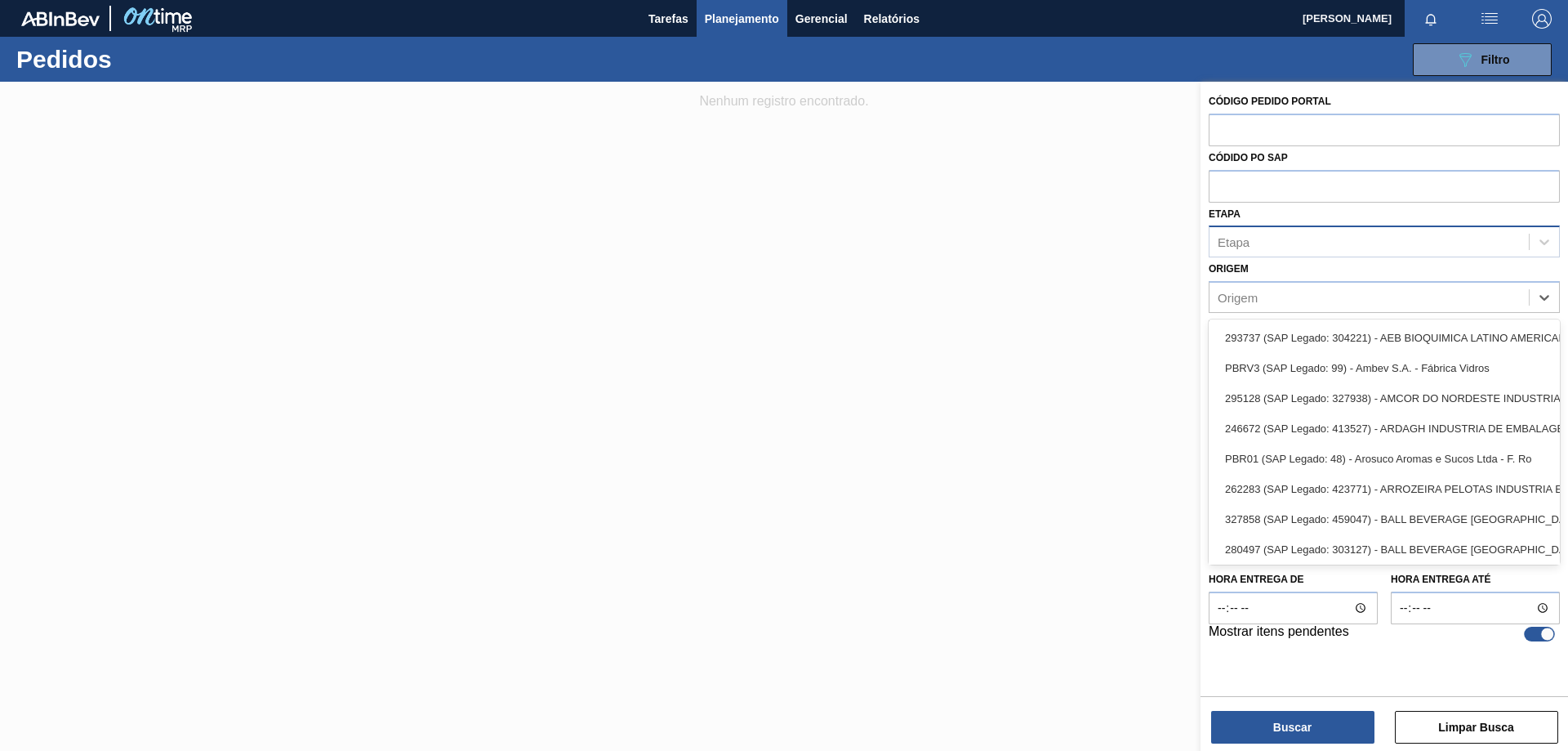
click at [1116, 257] on div "Etapa" at bounding box center [1384, 241] width 351 height 32
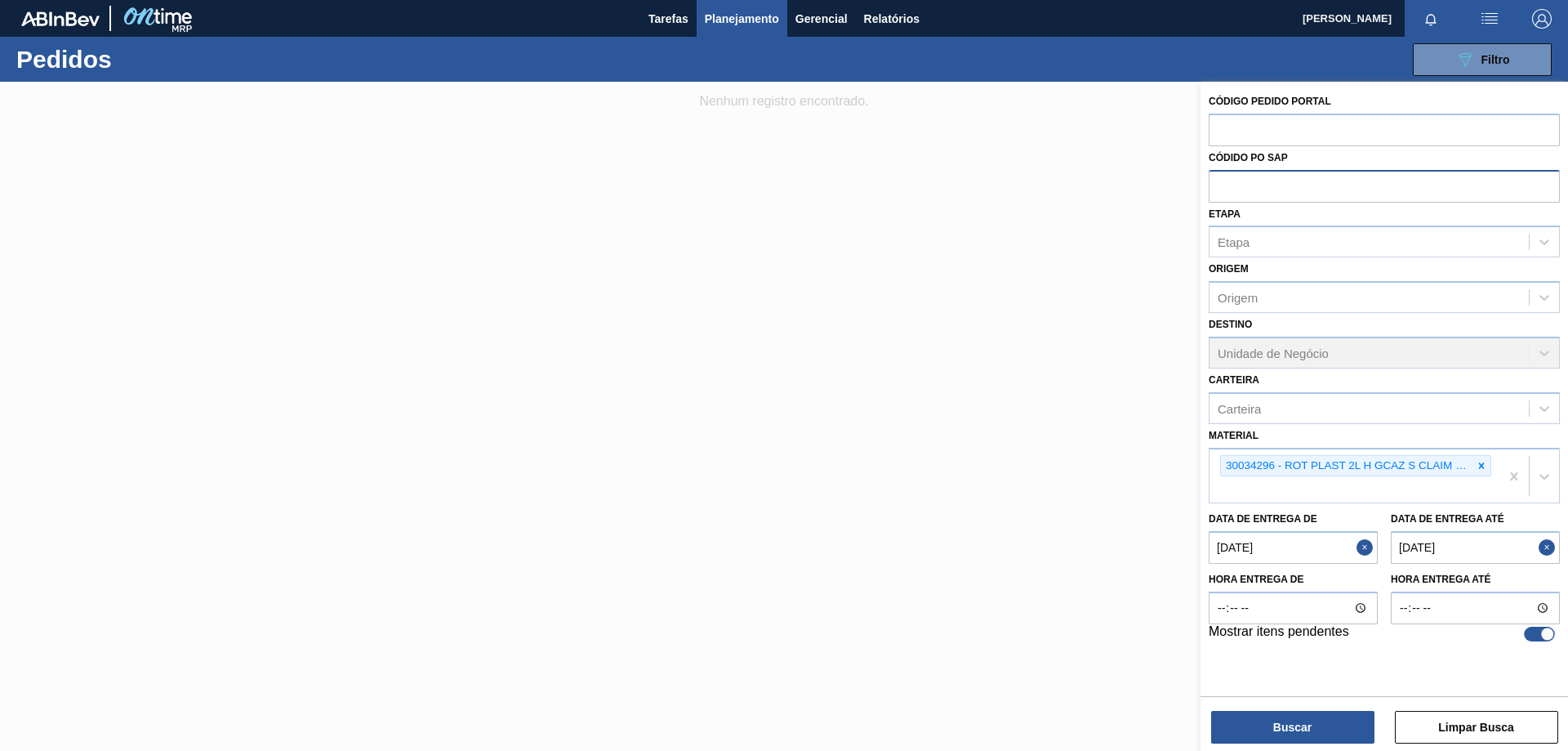
click at [1116, 188] on input "text" at bounding box center [1384, 185] width 351 height 31
click at [1116, 140] on input "text" at bounding box center [1384, 129] width 351 height 31
click at [1116, 336] on div "Destino Unidade de Negócio" at bounding box center [1384, 340] width 351 height 56
click at [1116, 496] on button "Close" at bounding box center [1549, 547] width 21 height 33
click at [1116, 496] on button "Close" at bounding box center [1367, 547] width 21 height 33
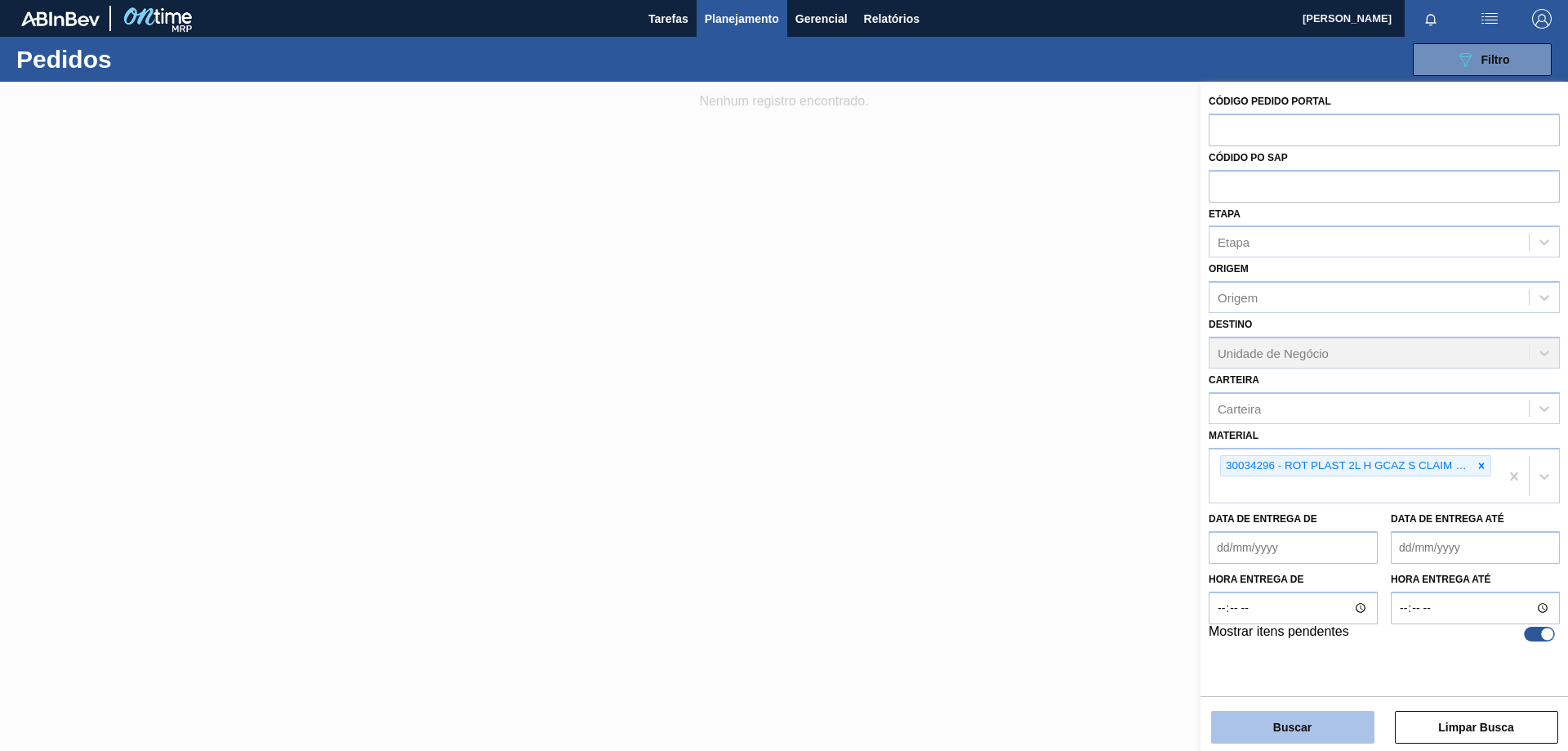
click at [1116, 496] on button "Buscar" at bounding box center [1293, 727] width 163 height 33
